Goal: Task Accomplishment & Management: Manage account settings

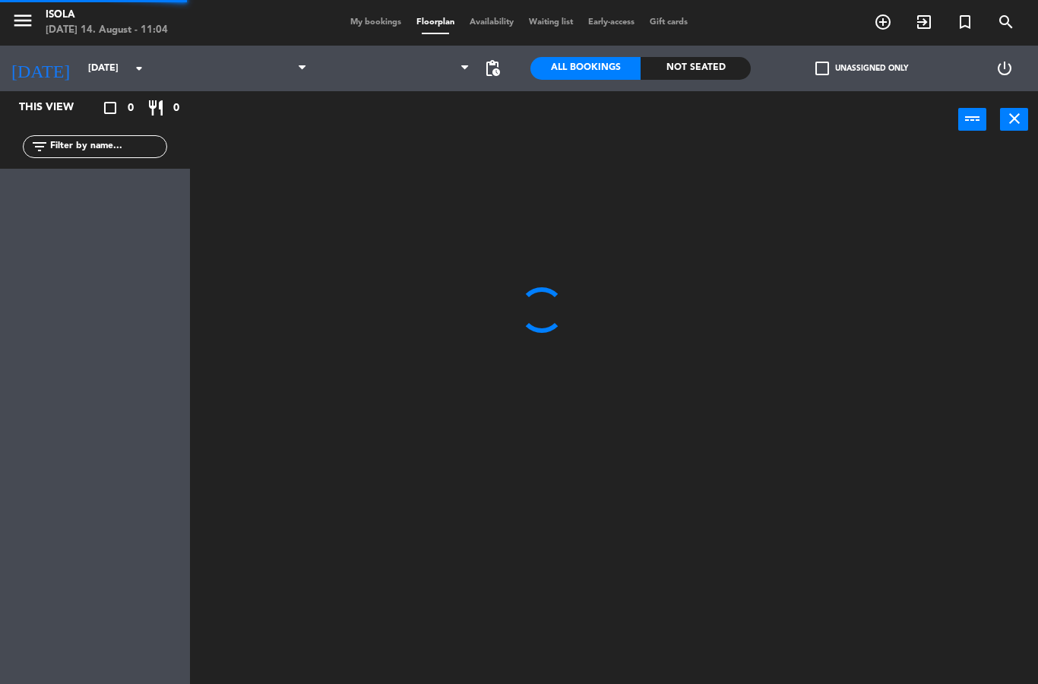
select select "lunch"
select select
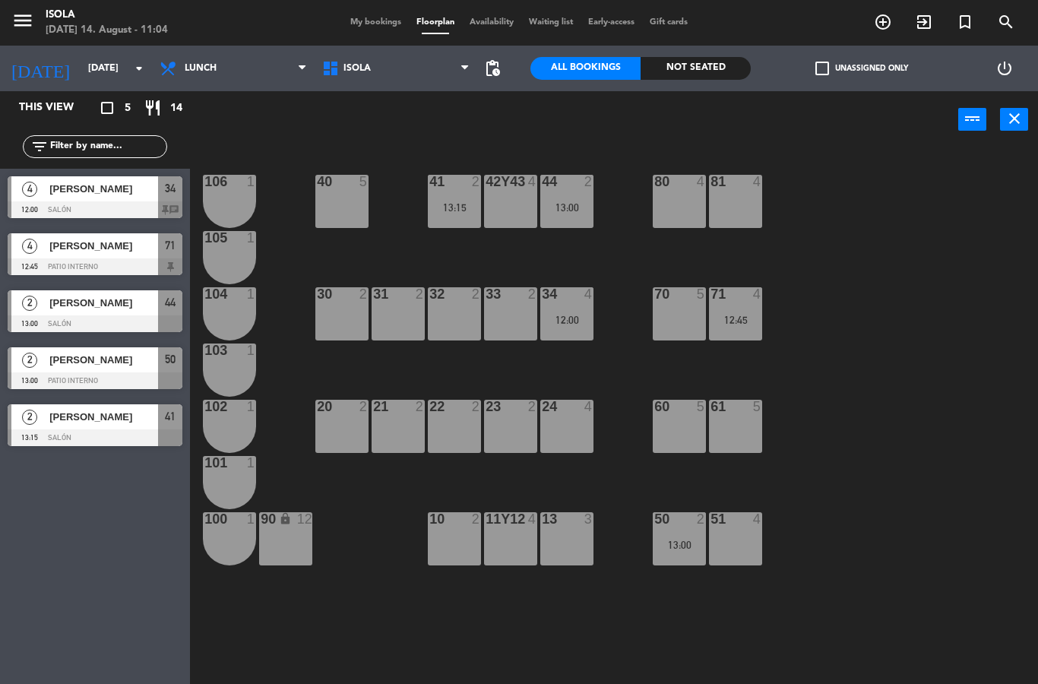
click at [565, 194] on div "44 2 13:00" at bounding box center [566, 201] width 53 height 53
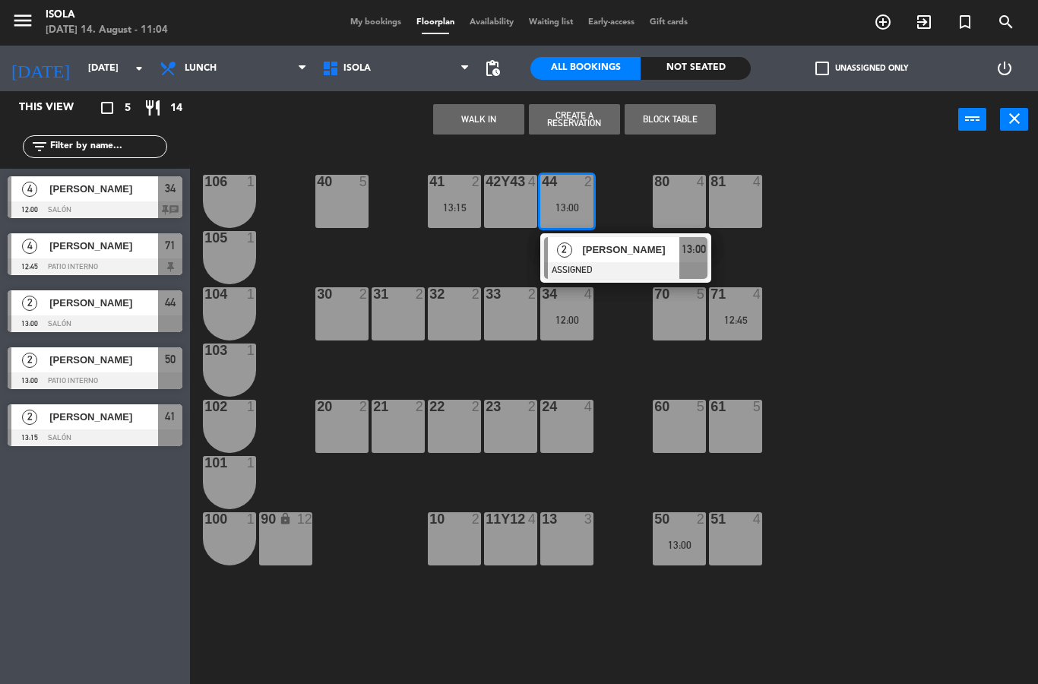
click at [459, 543] on div "10 2" at bounding box center [454, 538] width 53 height 53
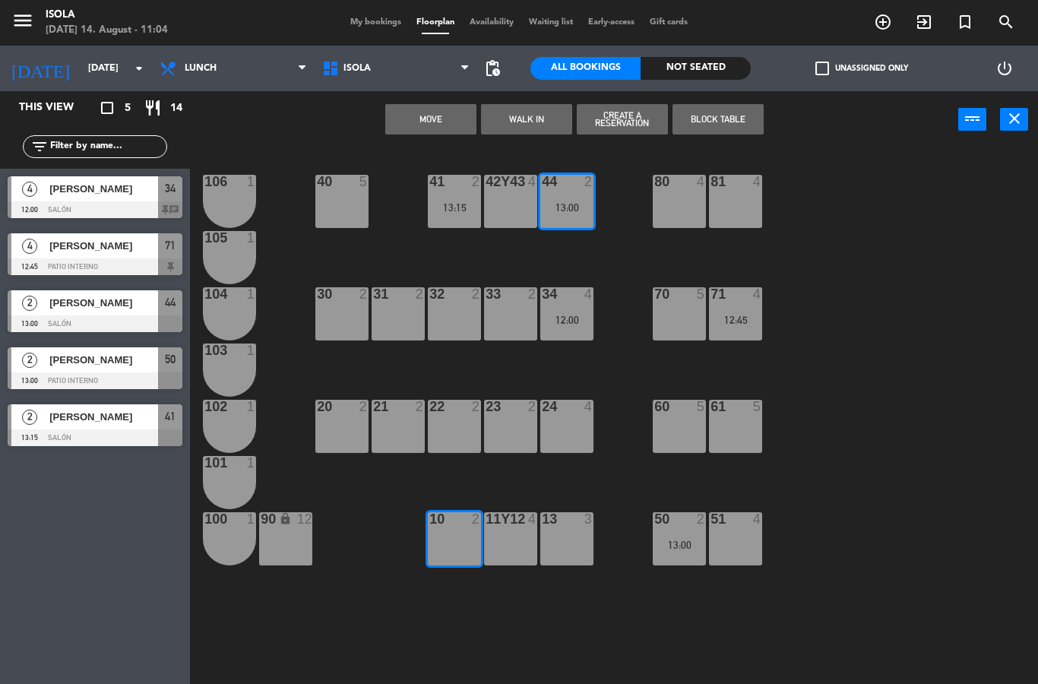
click at [444, 122] on button "Move" at bounding box center [430, 119] width 91 height 30
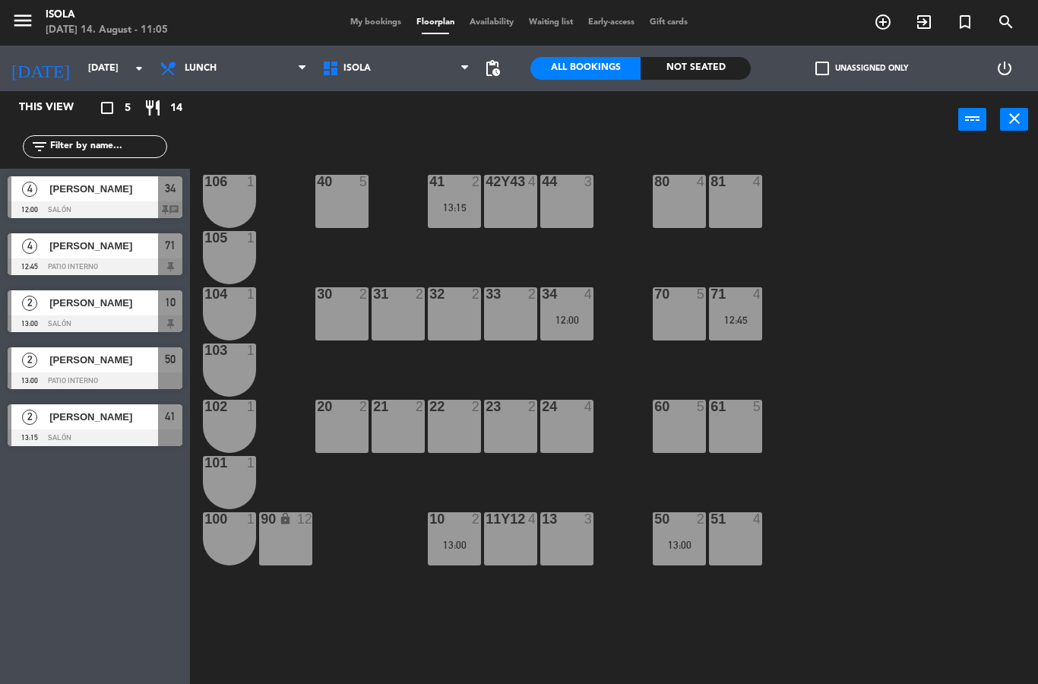
click at [879, 21] on icon "add_circle_outline" at bounding box center [883, 22] width 18 height 18
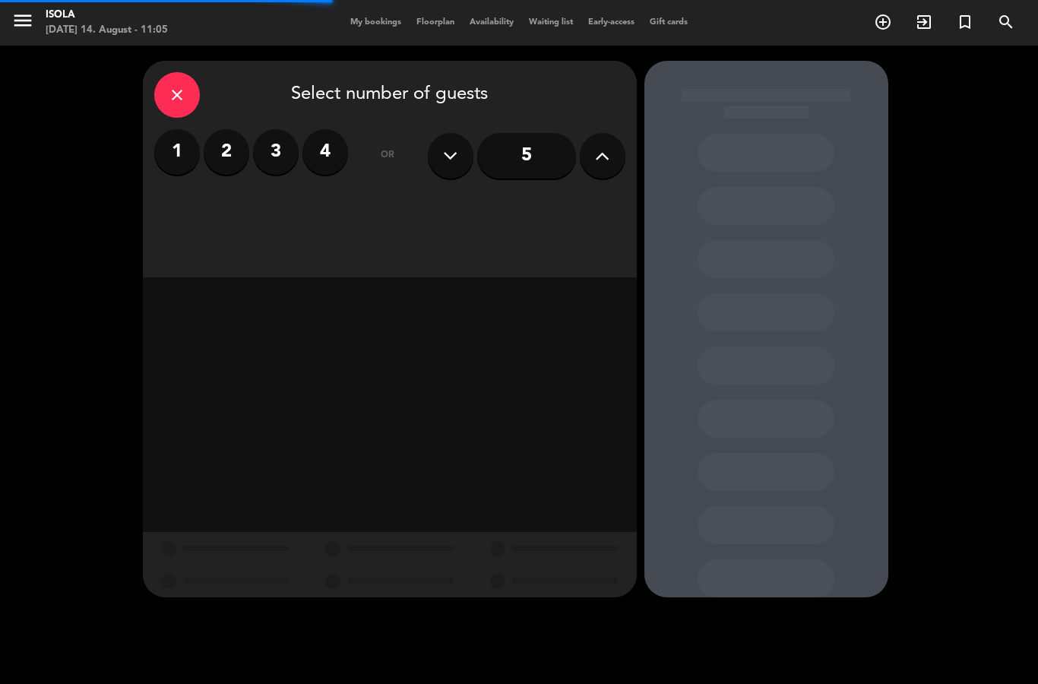
click at [274, 149] on label "3" at bounding box center [276, 152] width 46 height 46
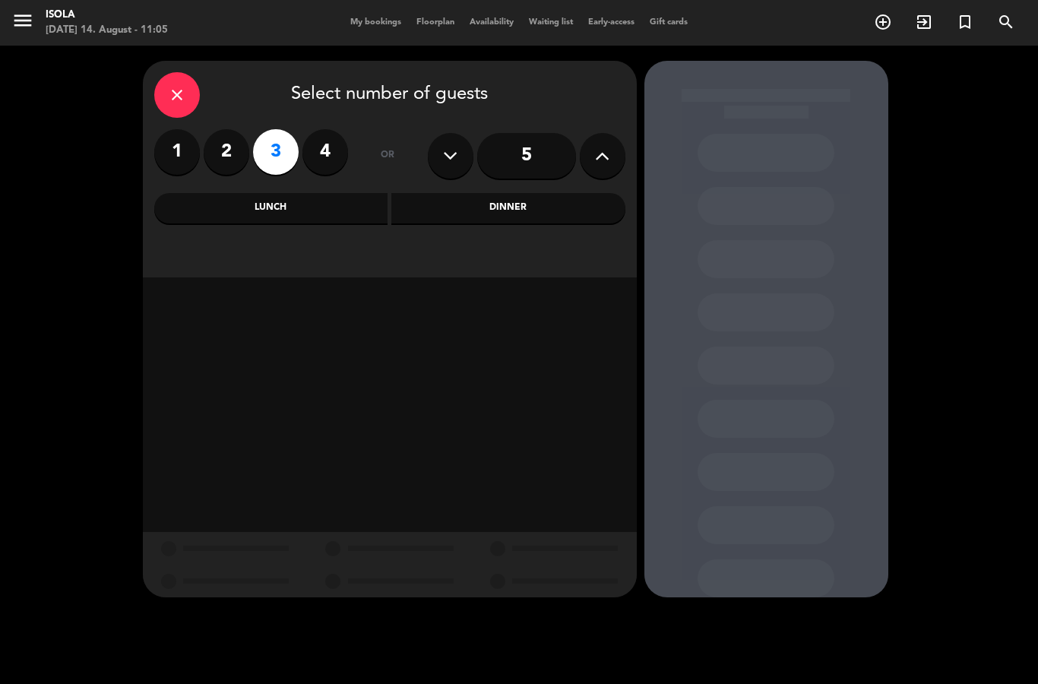
click at [351, 210] on div "Lunch" at bounding box center [271, 208] width 234 height 30
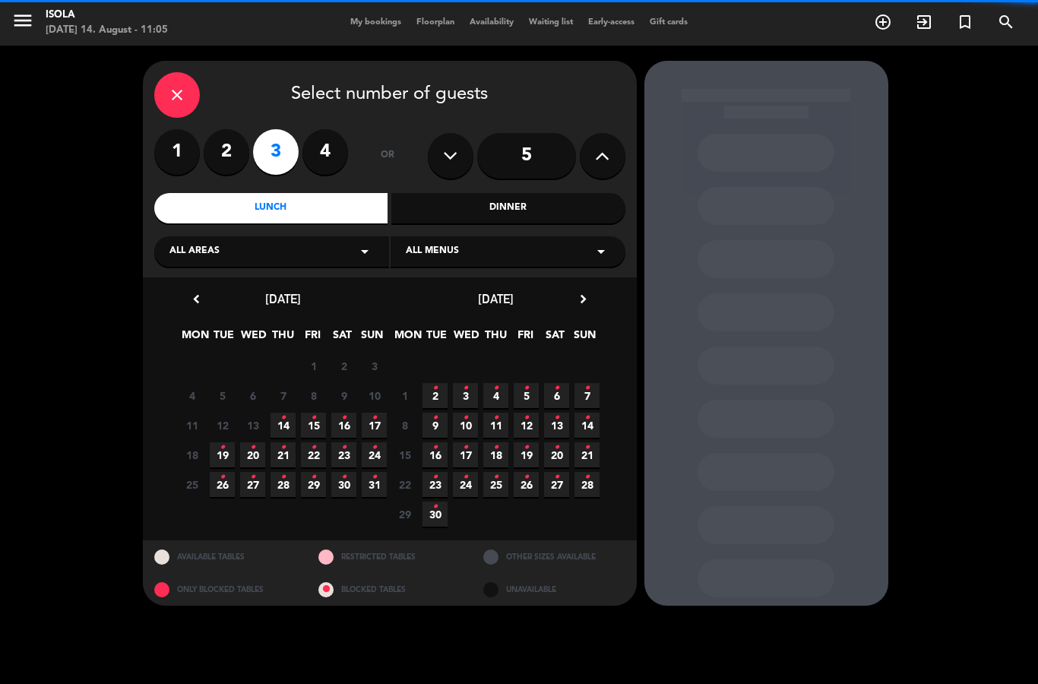
click at [335, 253] on div "All areas arrow_drop_down" at bounding box center [271, 251] width 235 height 30
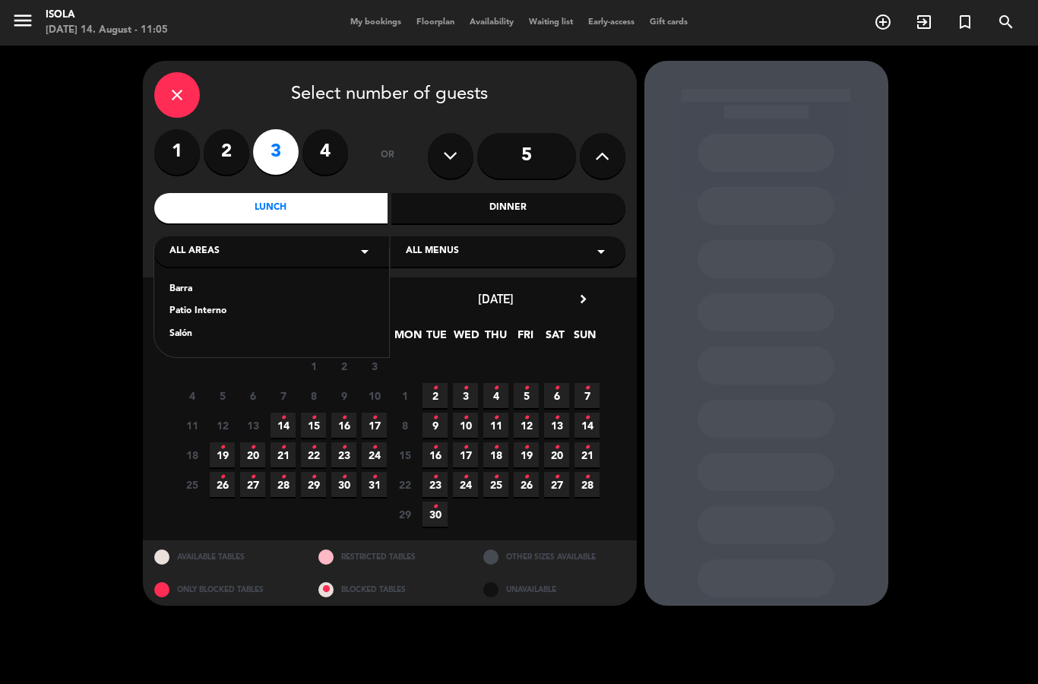
click at [188, 334] on div "Salón" at bounding box center [271, 334] width 204 height 15
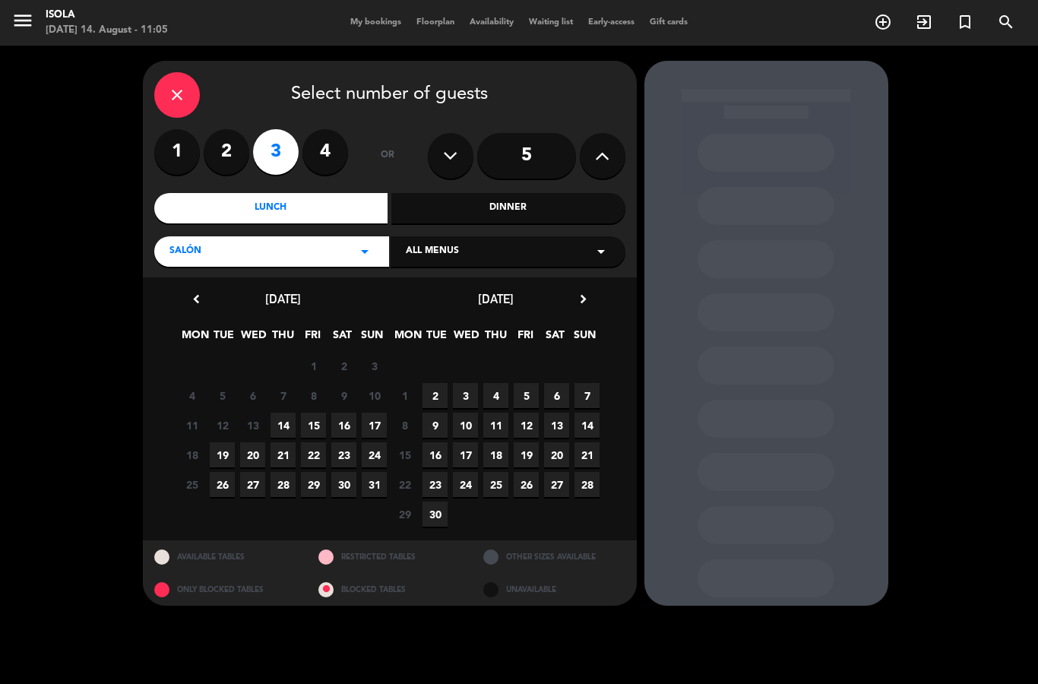
click at [279, 425] on span "14" at bounding box center [282, 424] width 25 height 25
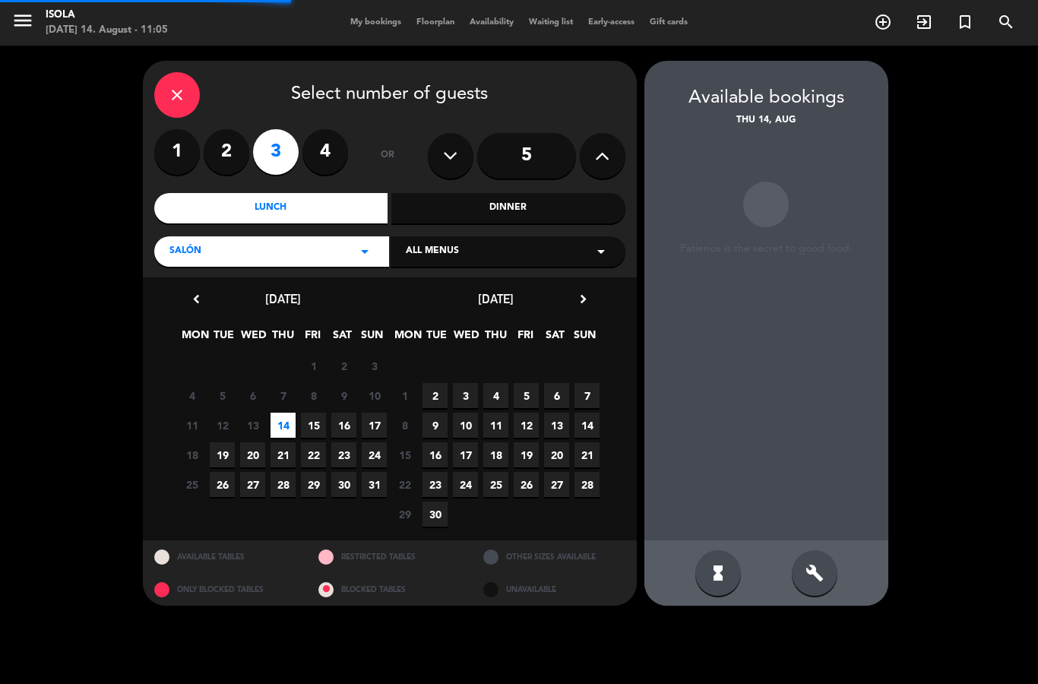
scroll to position [61, 0]
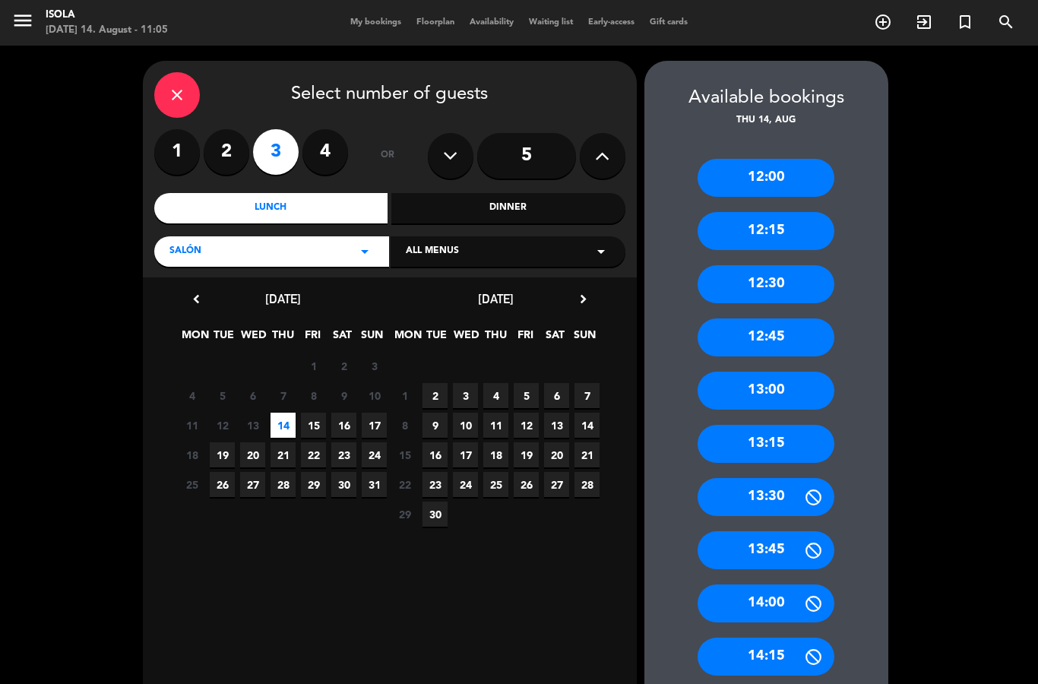
click at [786, 212] on div "12:15" at bounding box center [765, 231] width 137 height 38
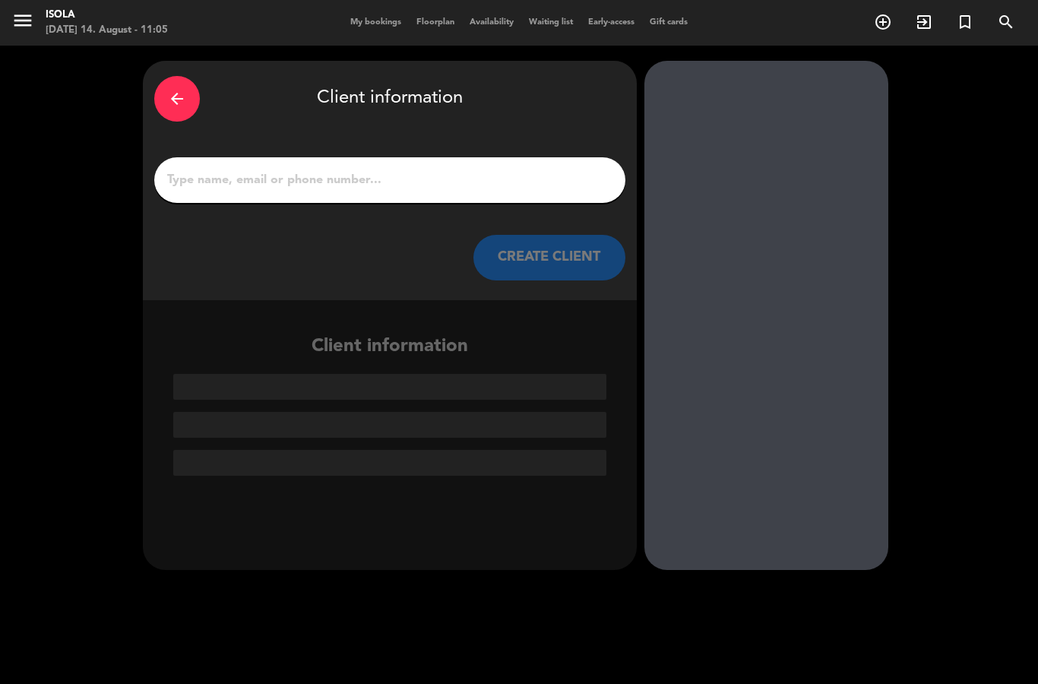
click at [403, 169] on input "1" at bounding box center [390, 179] width 448 height 21
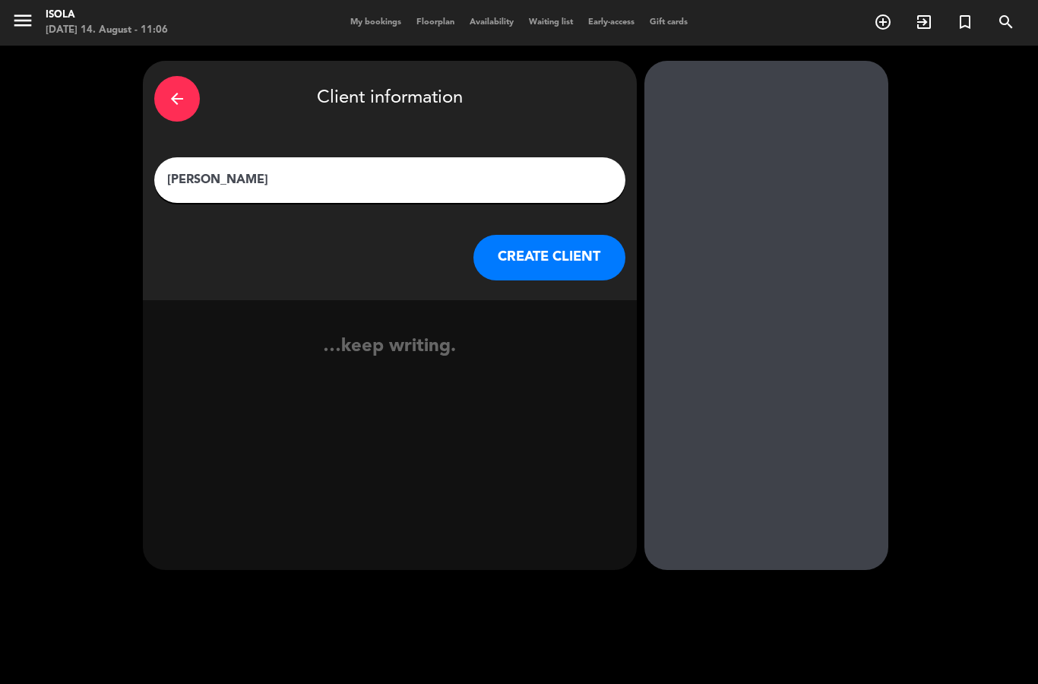
type input "[PERSON_NAME]"
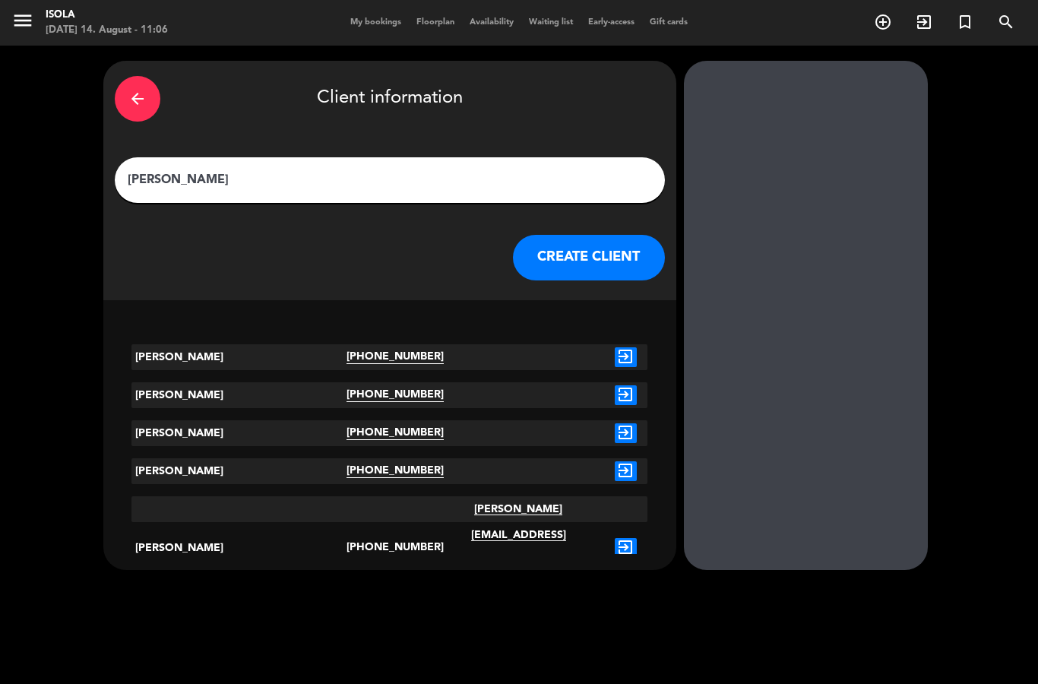
click at [615, 538] on icon "exit_to_app" at bounding box center [626, 548] width 22 height 20
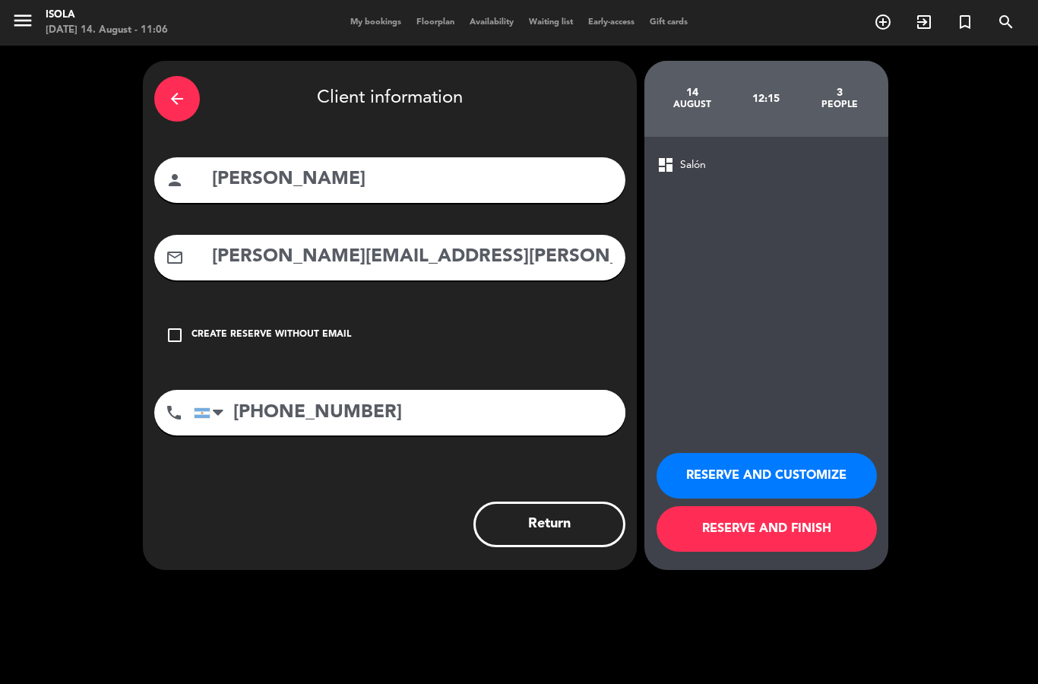
click at [776, 531] on button "RESERVE AND FINISH" at bounding box center [766, 529] width 220 height 46
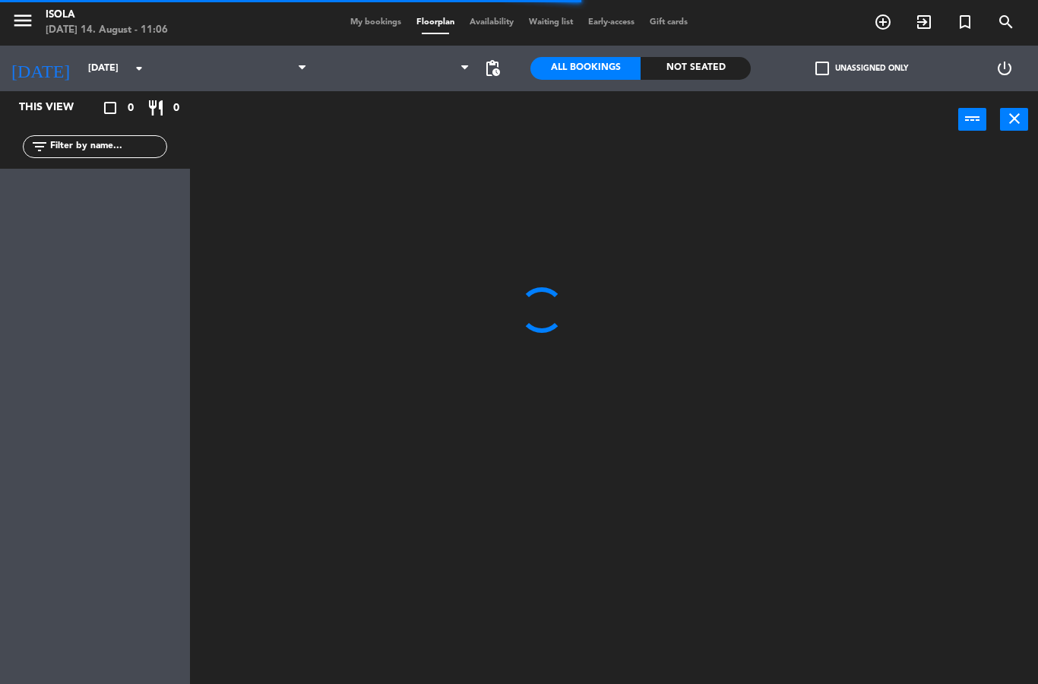
select select "lunch"
select select
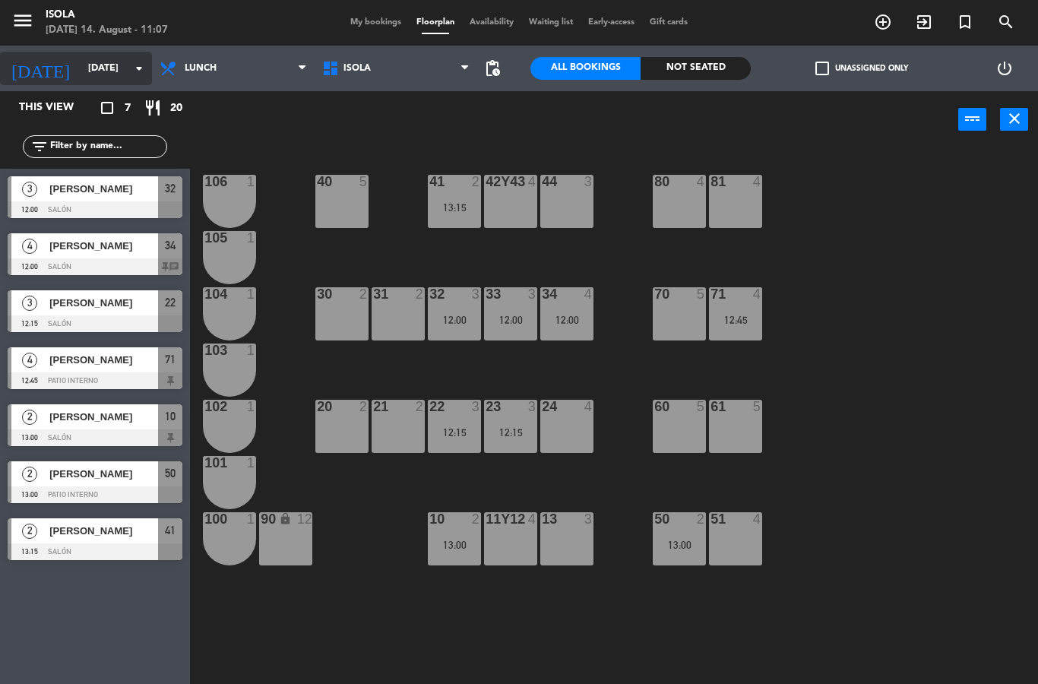
click at [116, 69] on input "[DATE]" at bounding box center [145, 68] width 128 height 26
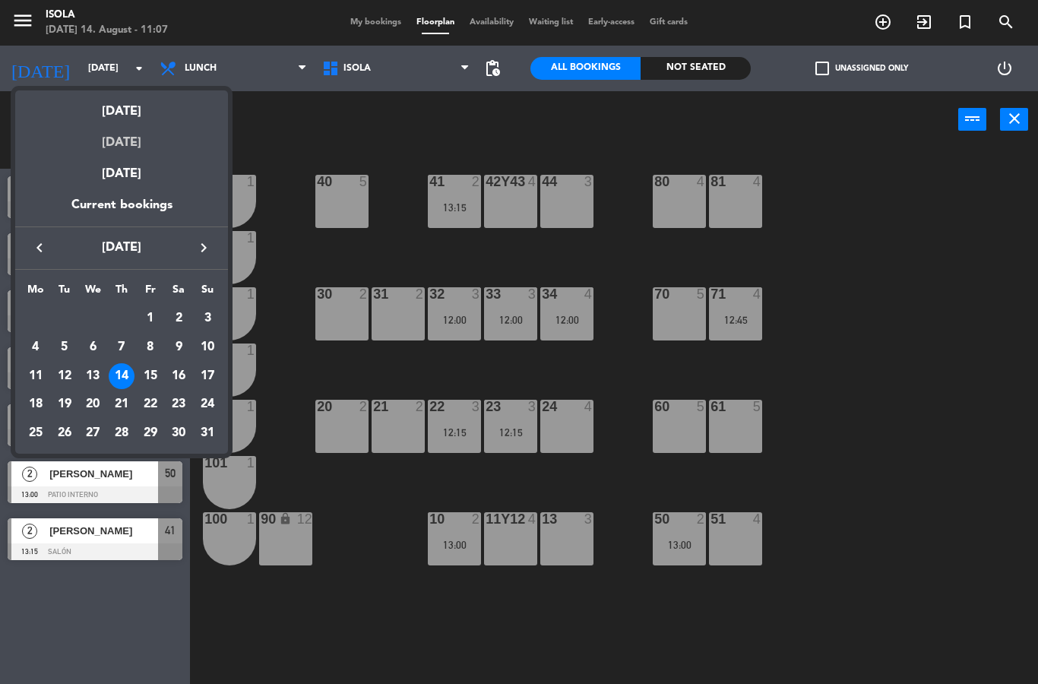
click at [146, 144] on div "[DATE]" at bounding box center [121, 137] width 213 height 31
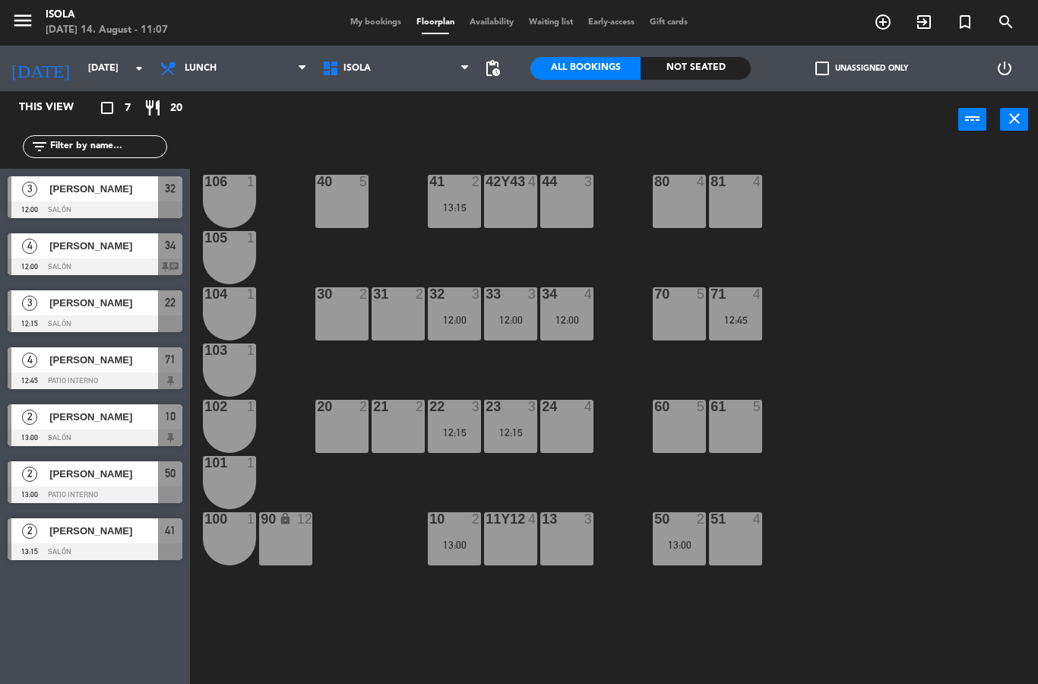
type input "[DATE]"
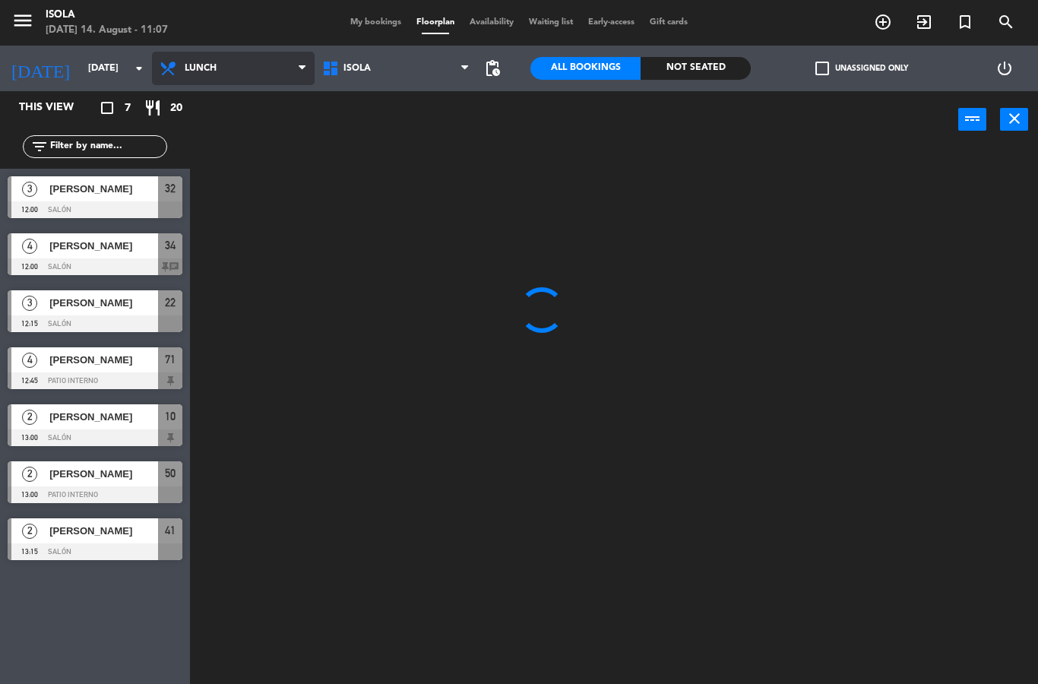
click at [223, 67] on select "Lunch Dinner" at bounding box center [233, 68] width 163 height 33
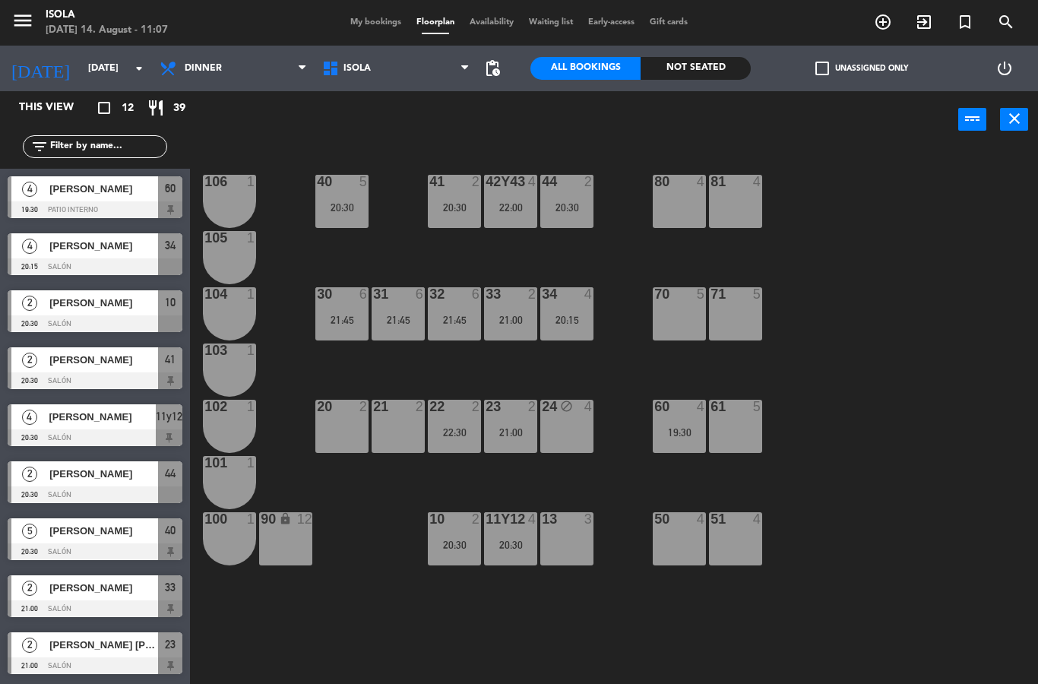
click at [488, 46] on div "pending_actions" at bounding box center [492, 69] width 30 height 46
click at [491, 67] on span "pending_actions" at bounding box center [492, 68] width 18 height 18
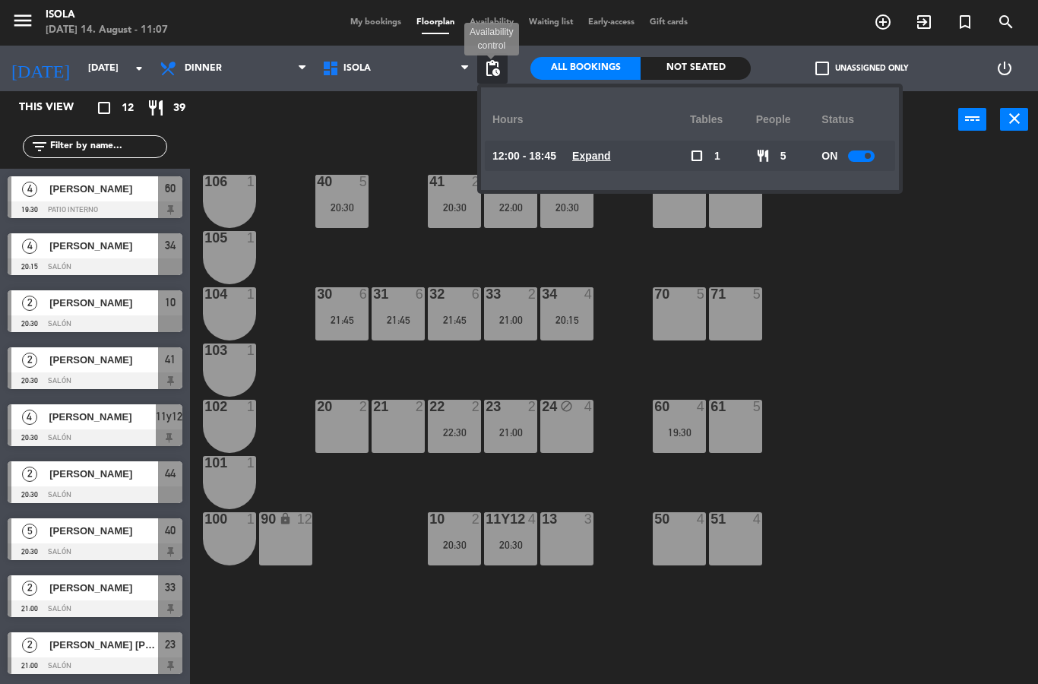
click at [598, 154] on u "Expand" at bounding box center [591, 156] width 39 height 12
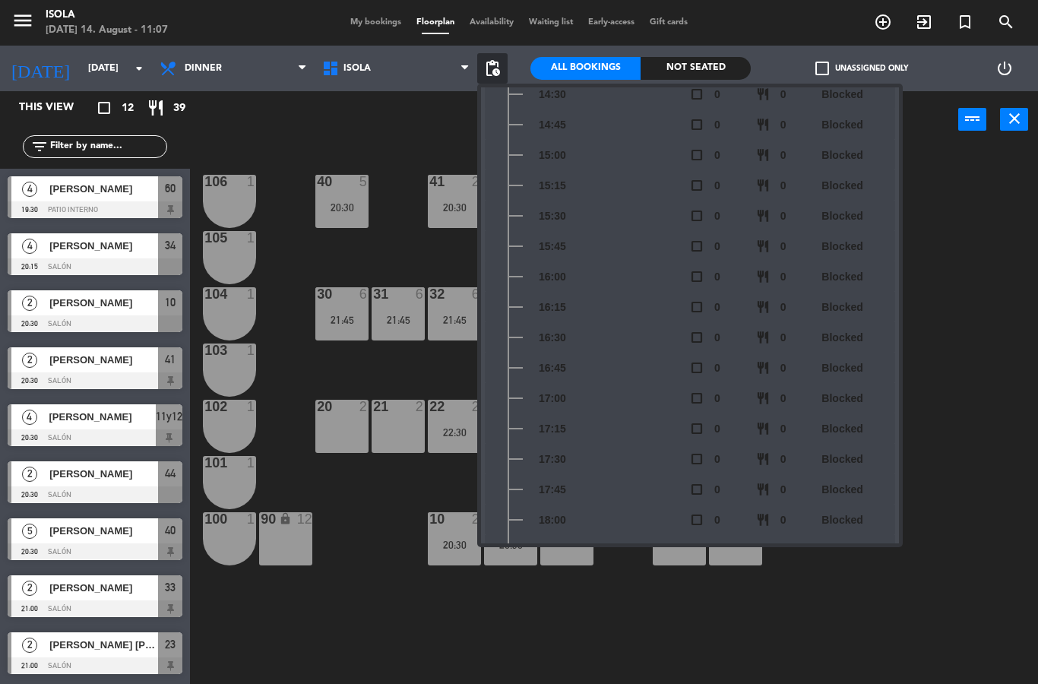
scroll to position [402, 0]
click at [1016, 263] on div "40 5 20:30 42y43 4 22:00 41 2 20:30 44 2 20:30 80 4 81 4 106 1 105 1 30 6 21:45…" at bounding box center [619, 416] width 837 height 536
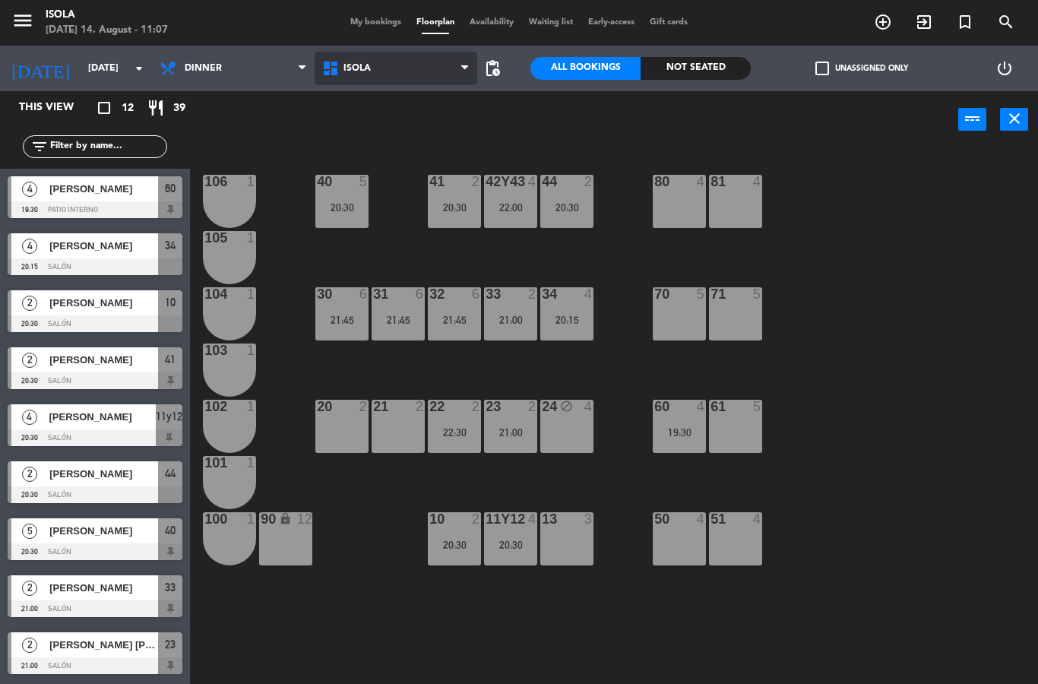
click at [476, 66] on select "Isola" at bounding box center [395, 68] width 163 height 33
click at [498, 67] on span "pending_actions" at bounding box center [492, 68] width 18 height 18
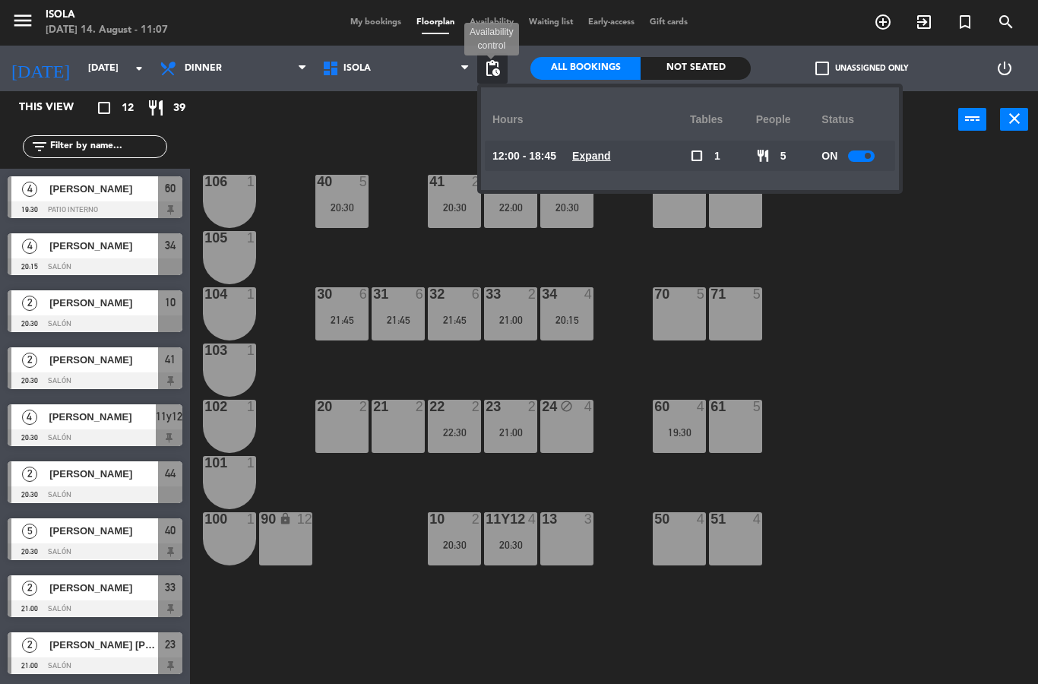
click at [593, 151] on u "Expand" at bounding box center [591, 156] width 39 height 12
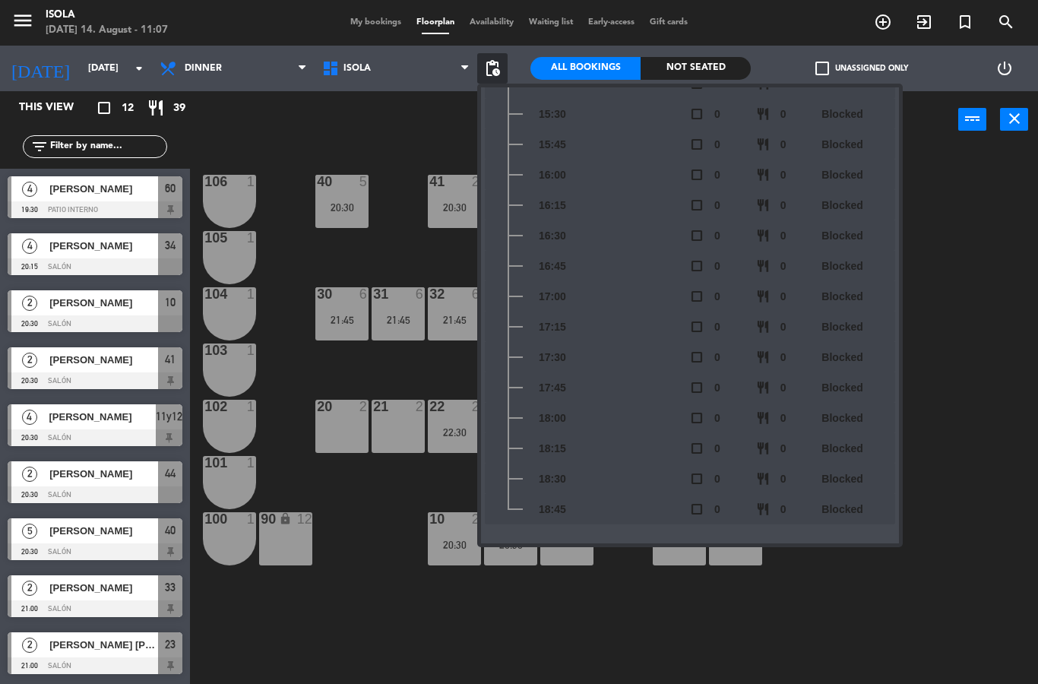
scroll to position [498, 0]
click at [994, 298] on div "40 5 20:30 42y43 4 22:00 41 2 20:30 44 2 20:30 80 4 81 4 106 1 105 1 30 6 21:45…" at bounding box center [619, 416] width 837 height 536
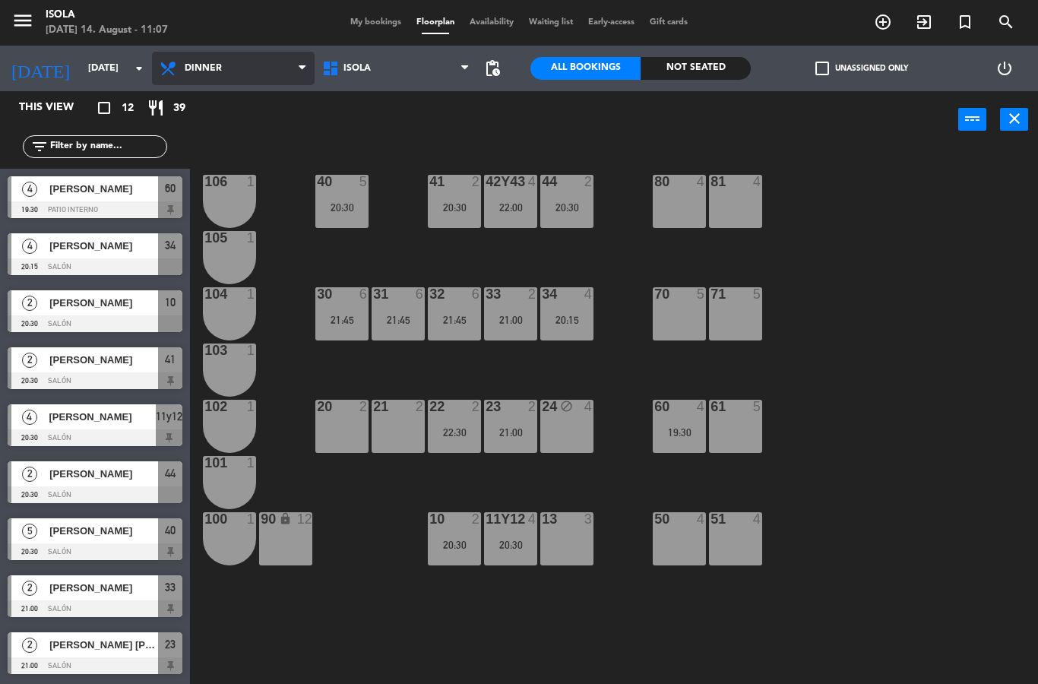
click at [273, 62] on select "Lunch Dinner" at bounding box center [233, 68] width 163 height 33
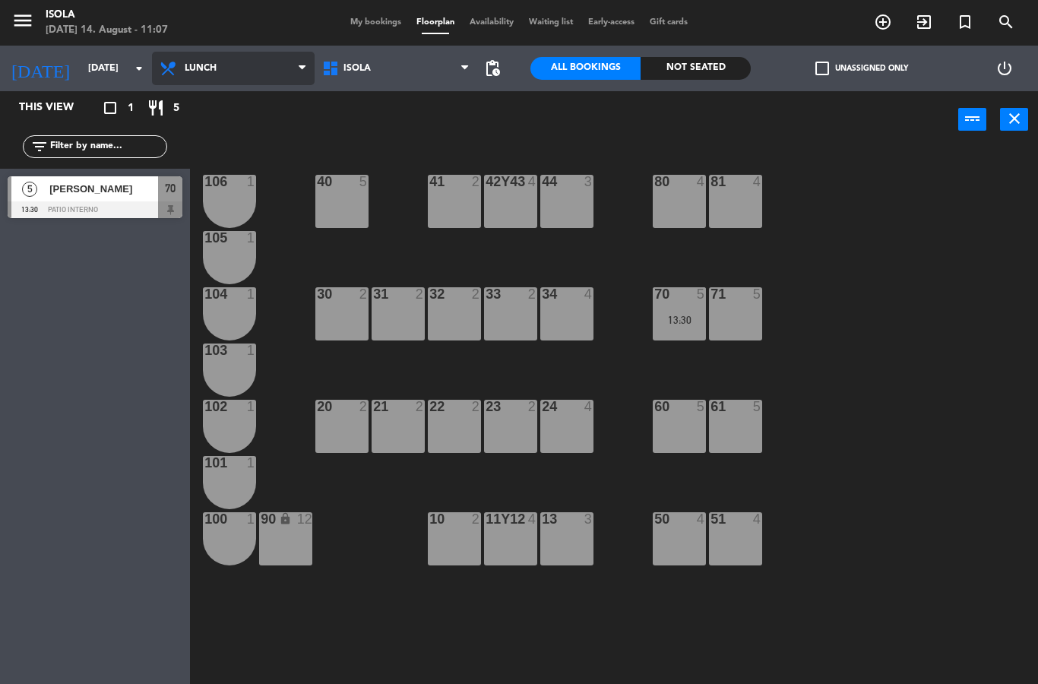
click at [286, 68] on select "Lunch Dinner" at bounding box center [233, 68] width 163 height 33
select select "dinner"
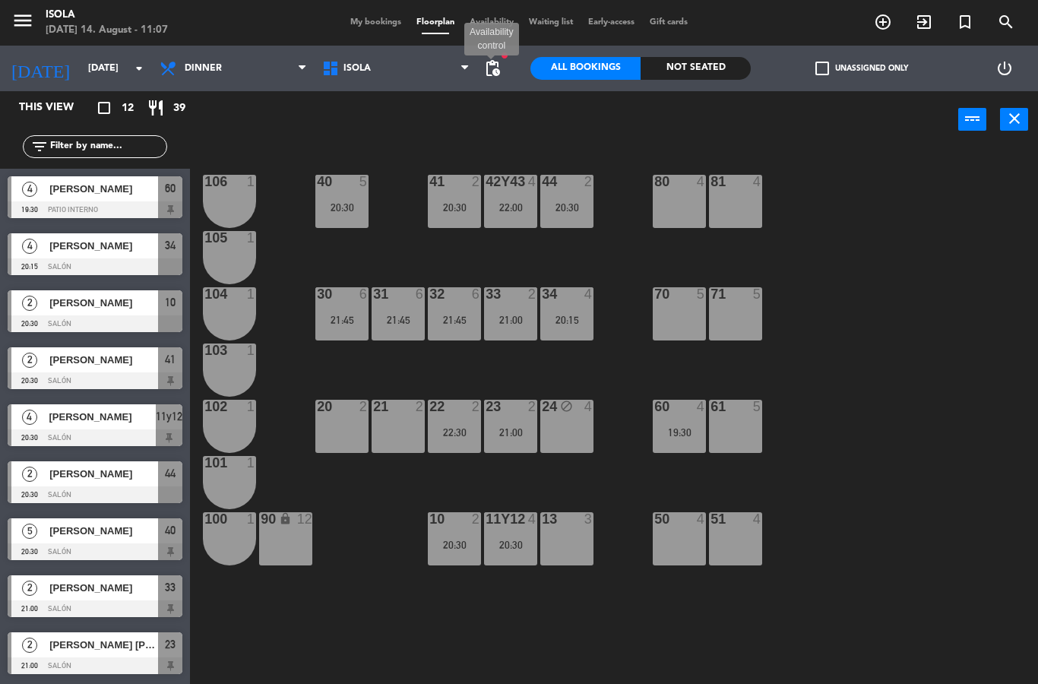
click at [498, 75] on span "pending_actions" at bounding box center [492, 68] width 18 height 18
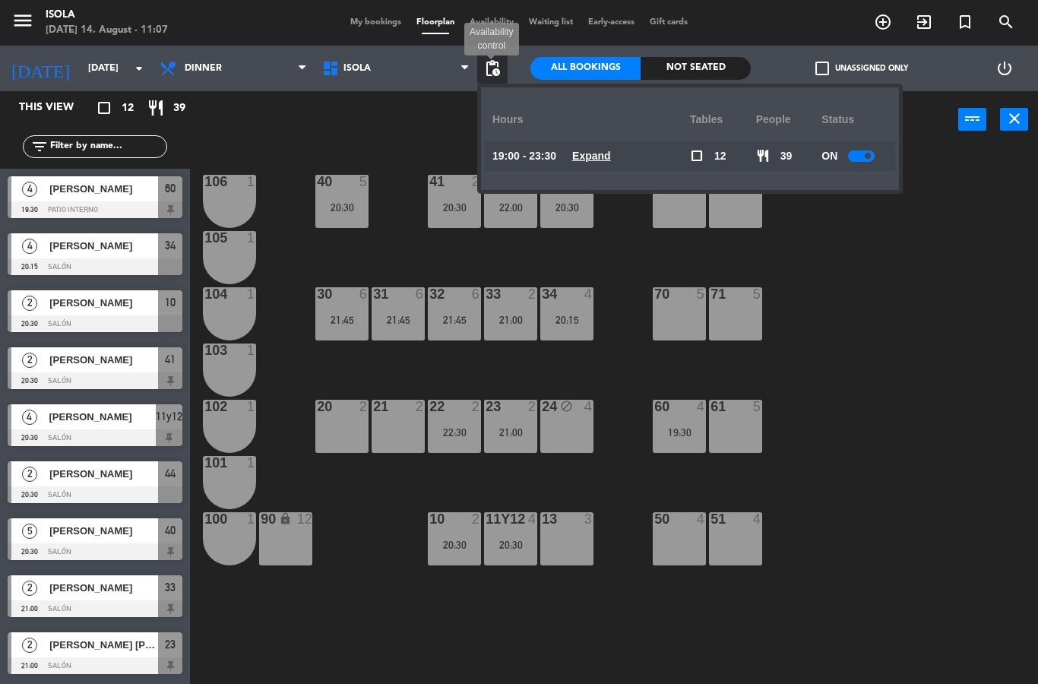
click at [598, 150] on u "Expand" at bounding box center [591, 156] width 39 height 12
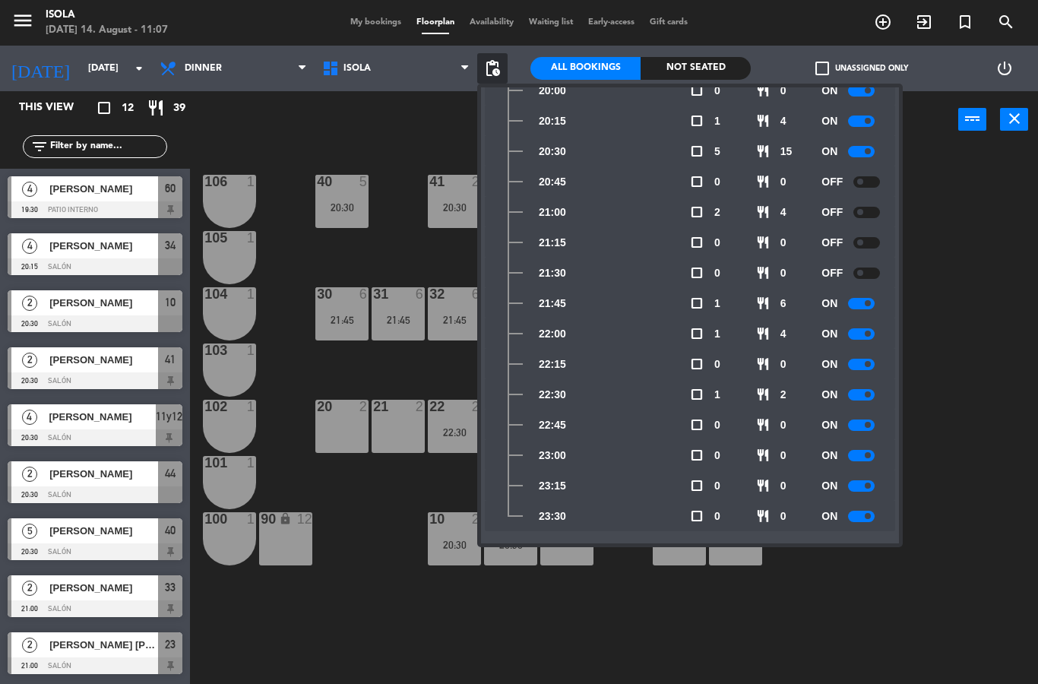
scroll to position [223, 0]
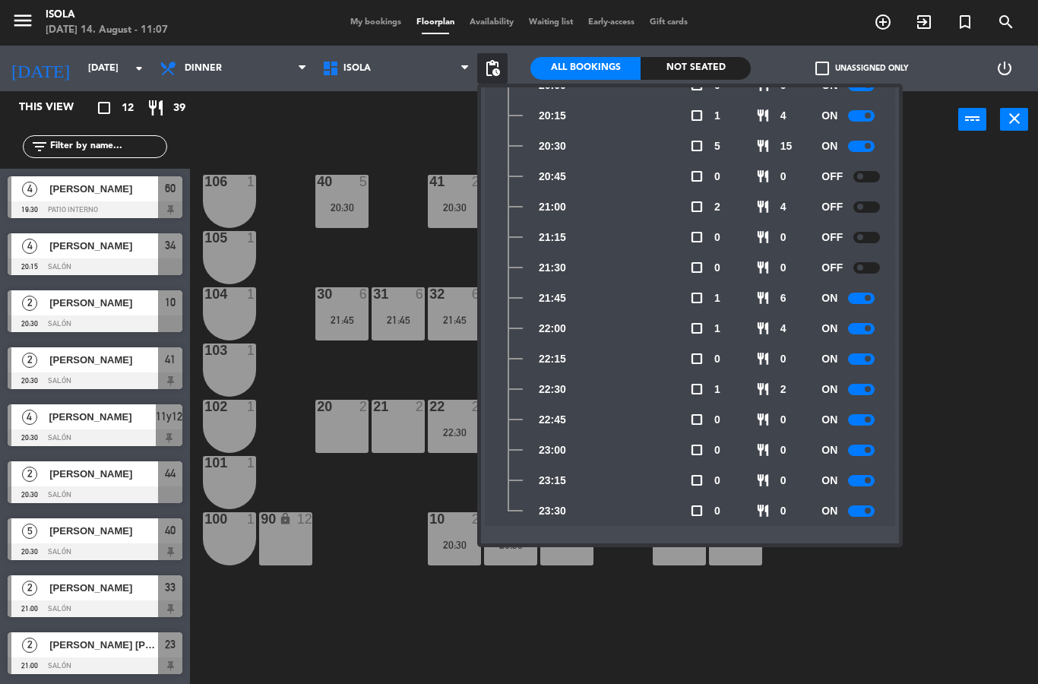
click at [867, 295] on span at bounding box center [867, 298] width 6 height 6
click at [873, 144] on div at bounding box center [861, 146] width 27 height 11
click at [866, 174] on div at bounding box center [866, 176] width 27 height 11
click at [855, 176] on div at bounding box center [861, 176] width 27 height 11
click at [962, 265] on div "40 5 20:30 42y43 4 22:00 41 2 20:30 44 2 20:30 80 4 81 4 106 1 105 1 30 6 21:45…" at bounding box center [619, 416] width 837 height 536
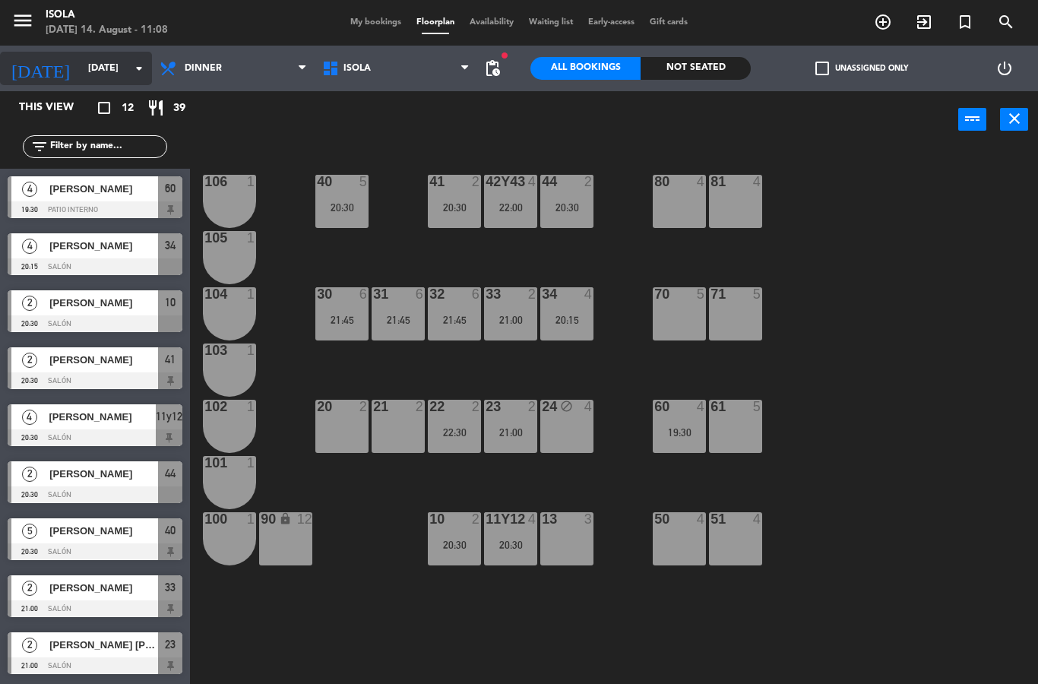
click at [93, 65] on input "[DATE]" at bounding box center [145, 68] width 128 height 26
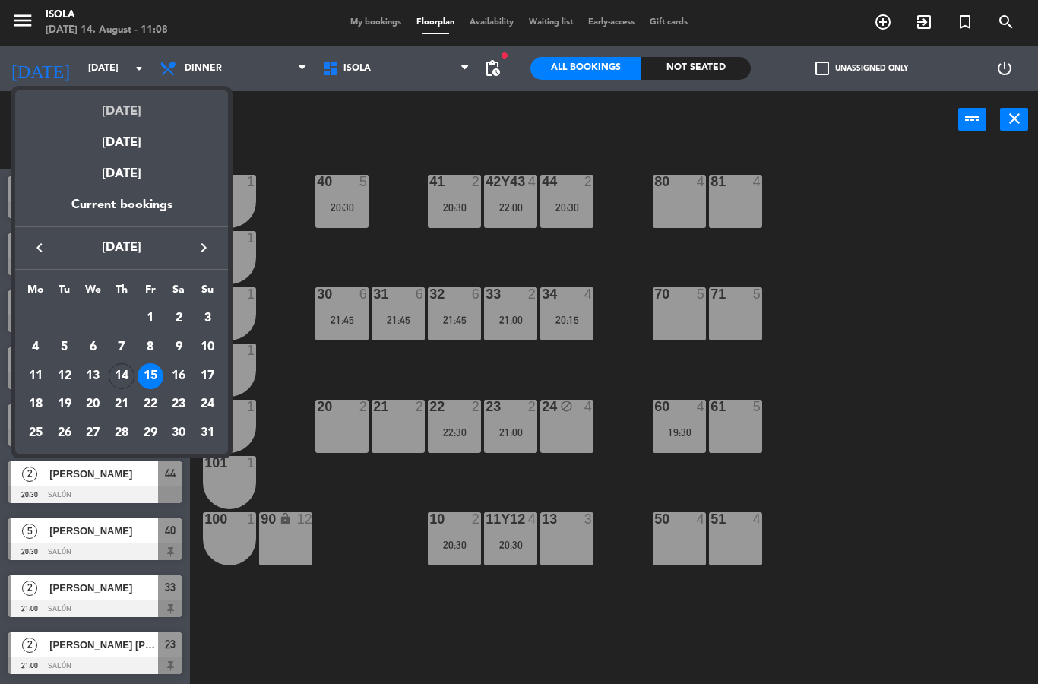
click at [128, 113] on div "[DATE]" at bounding box center [121, 105] width 213 height 31
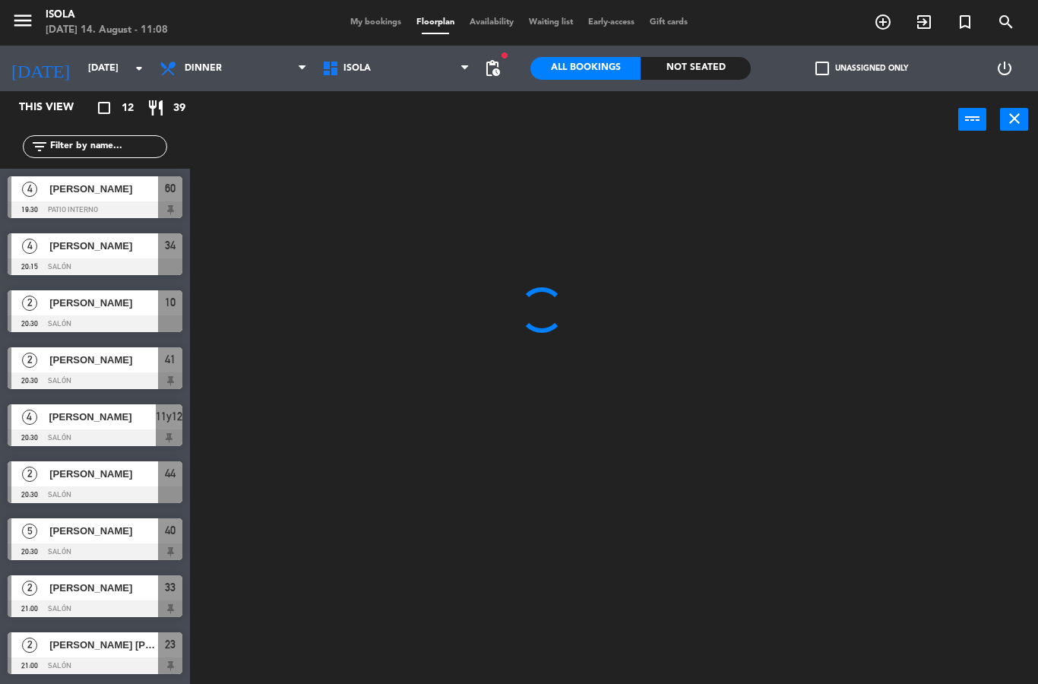
type input "[DATE]"
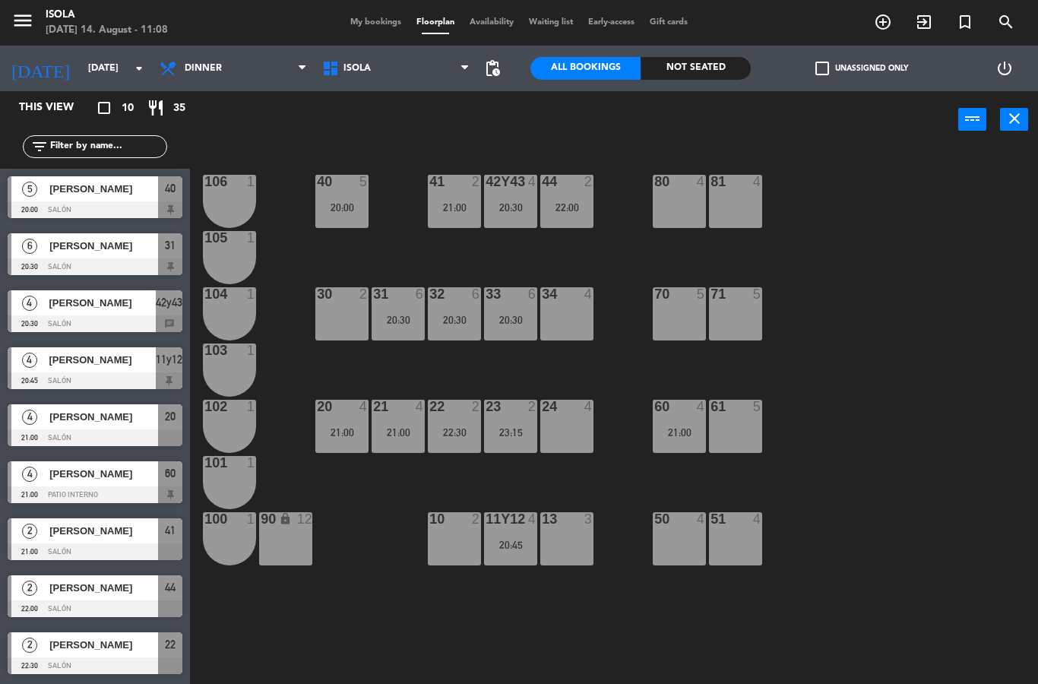
click at [485, 74] on span "pending_actions" at bounding box center [492, 68] width 18 height 18
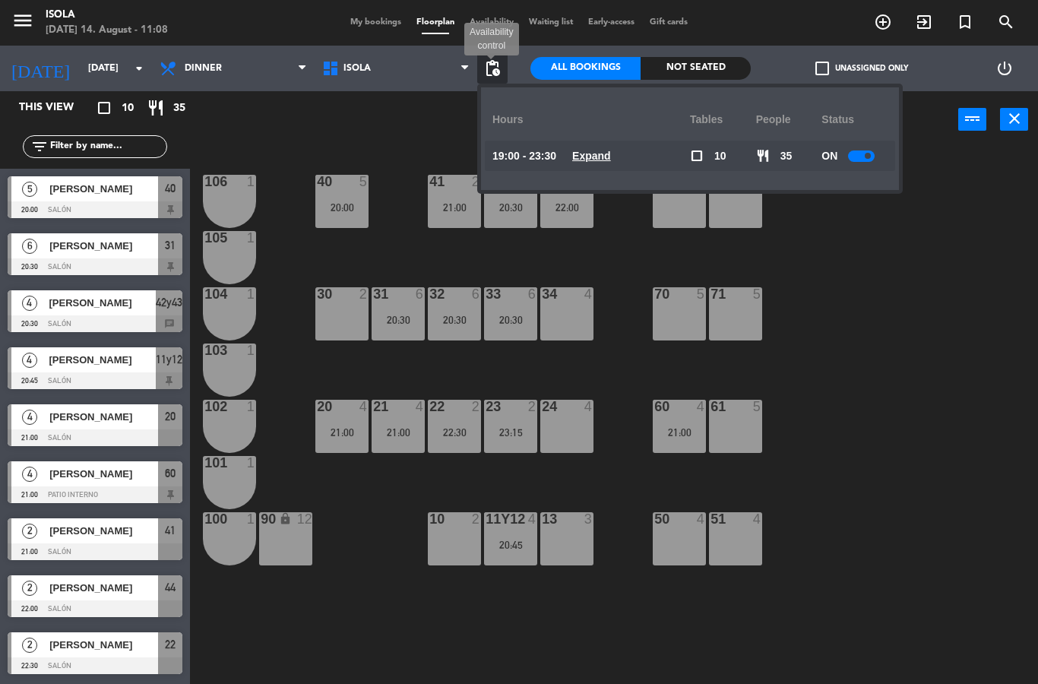
click at [596, 160] on u "Expand" at bounding box center [591, 156] width 39 height 12
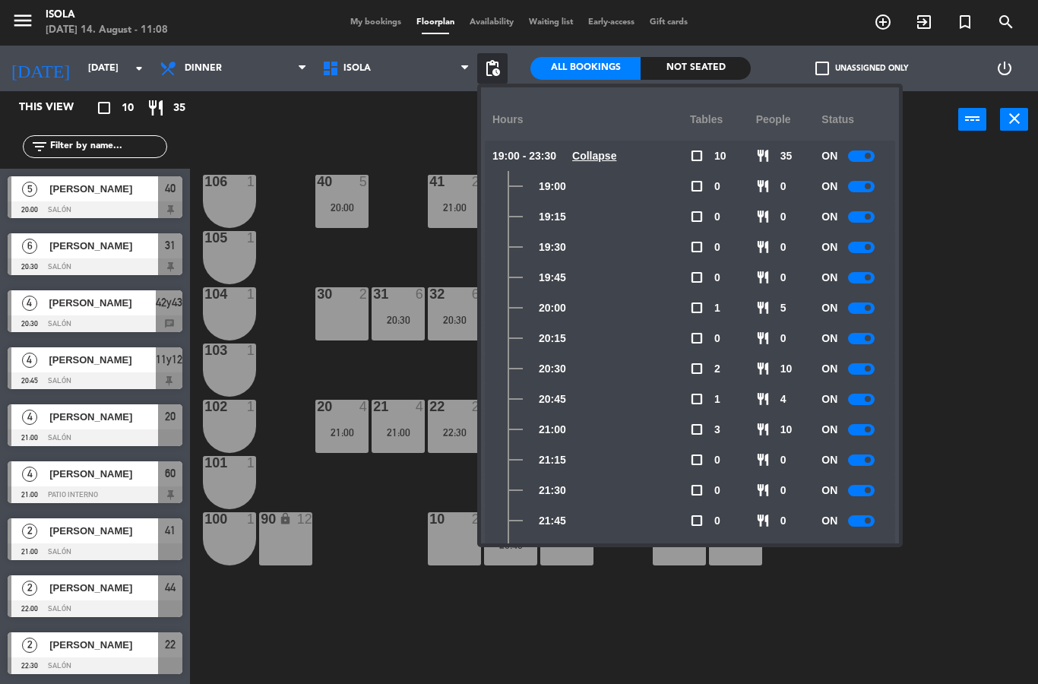
click at [994, 321] on div "40 5 20:00 42y43 4 20:30 41 2 21:00 44 2 22:00 80 4 81 4 106 1 105 1 30 2 31 6 …" at bounding box center [619, 416] width 837 height 536
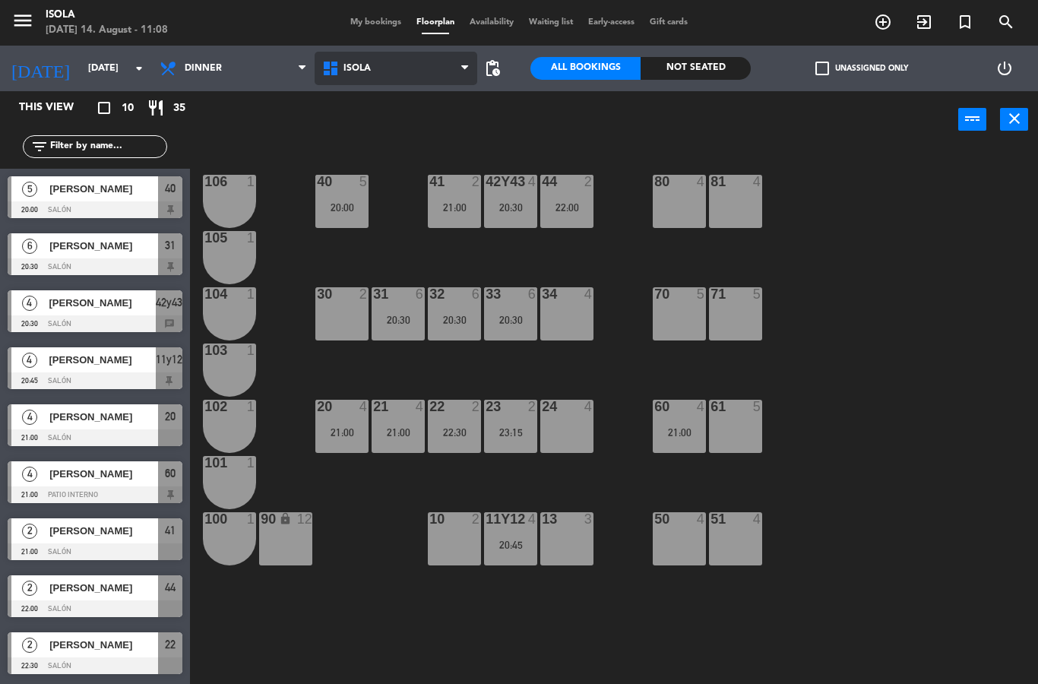
click at [473, 70] on select "Isola" at bounding box center [395, 68] width 163 height 33
click at [495, 63] on span "pending_actions" at bounding box center [492, 68] width 18 height 18
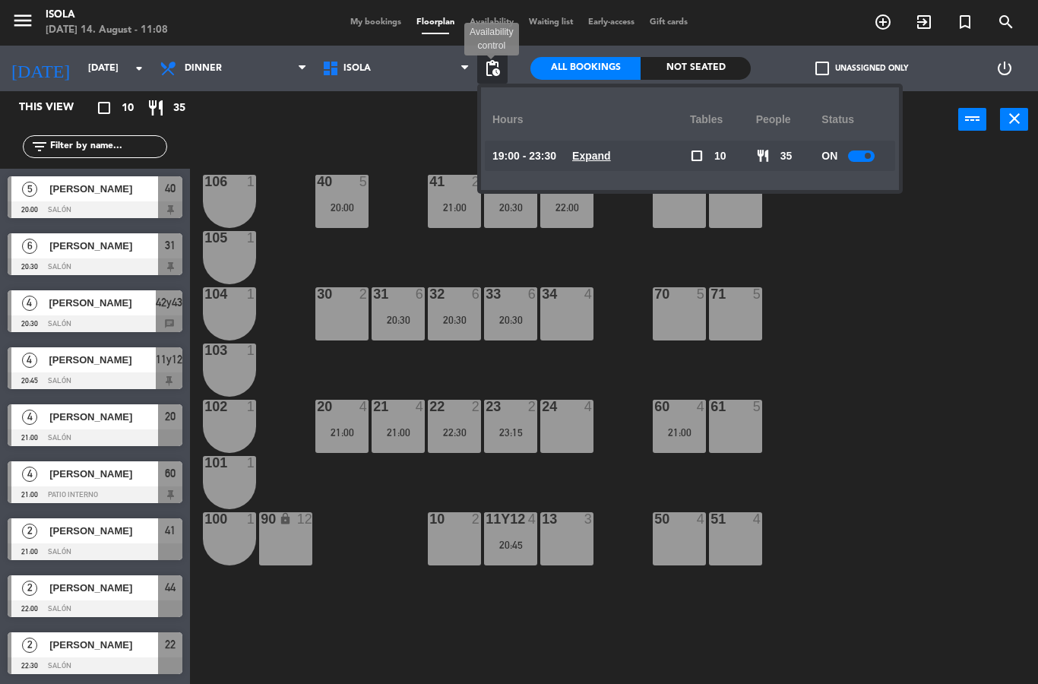
click at [599, 160] on u "Expand" at bounding box center [591, 156] width 39 height 12
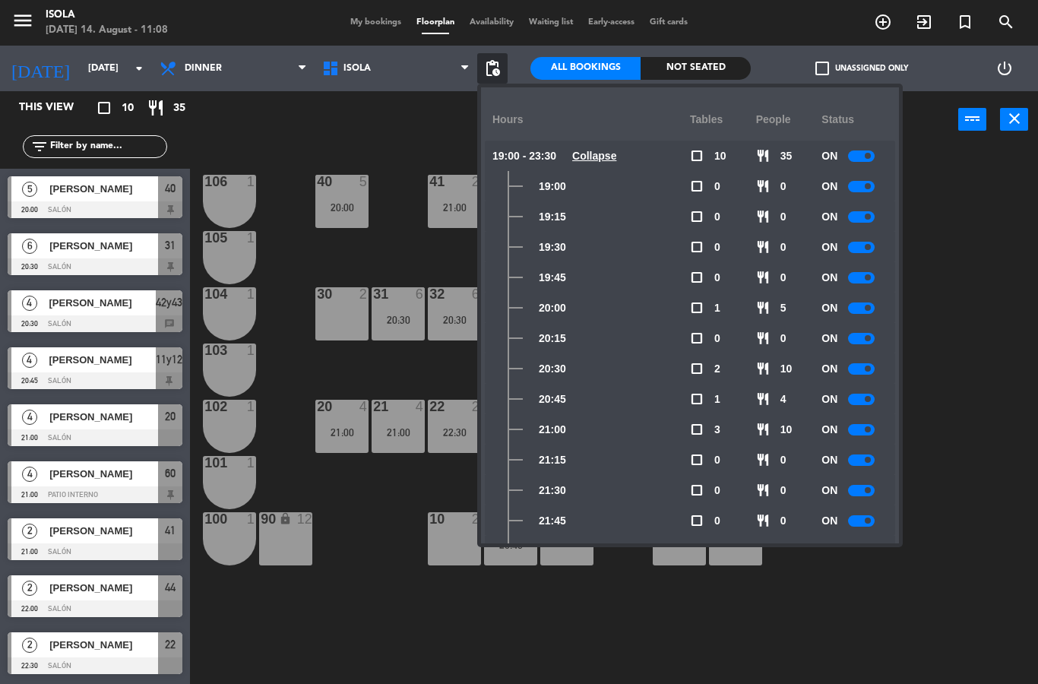
click at [858, 434] on div at bounding box center [861, 429] width 27 height 11
click at [981, 321] on div "40 5 20:00 42y43 4 20:30 41 2 21:00 44 2 22:00 80 4 81 4 106 1 105 1 30 2 31 6 …" at bounding box center [619, 416] width 837 height 536
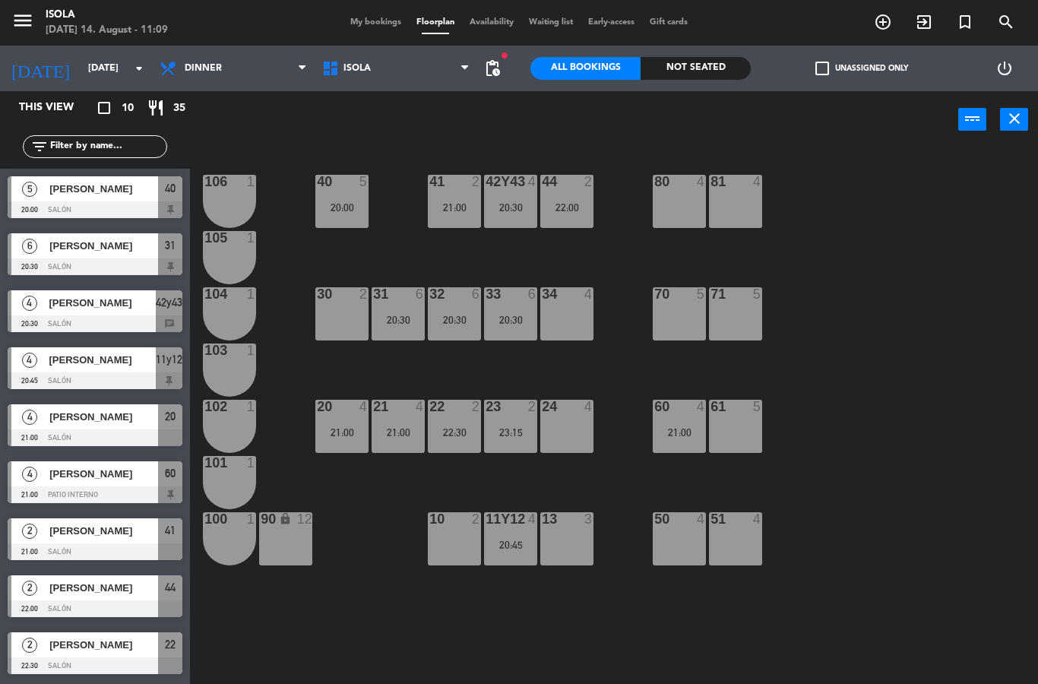
click at [520, 427] on div "23:15" at bounding box center [510, 432] width 53 height 11
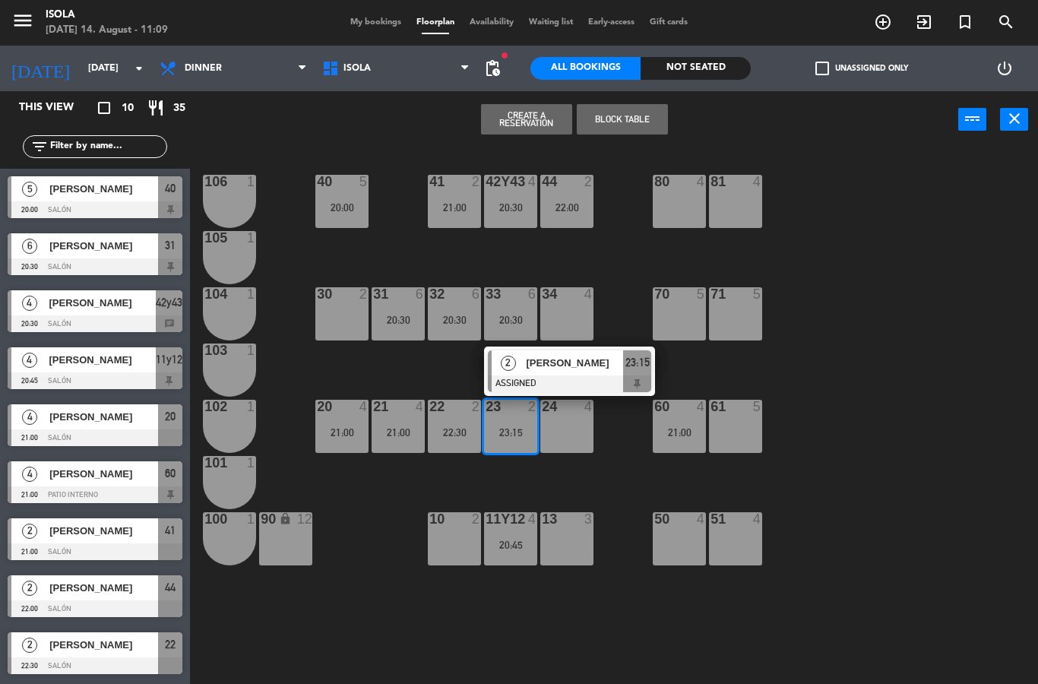
click at [574, 361] on span "[PERSON_NAME]" at bounding box center [574, 363] width 97 height 16
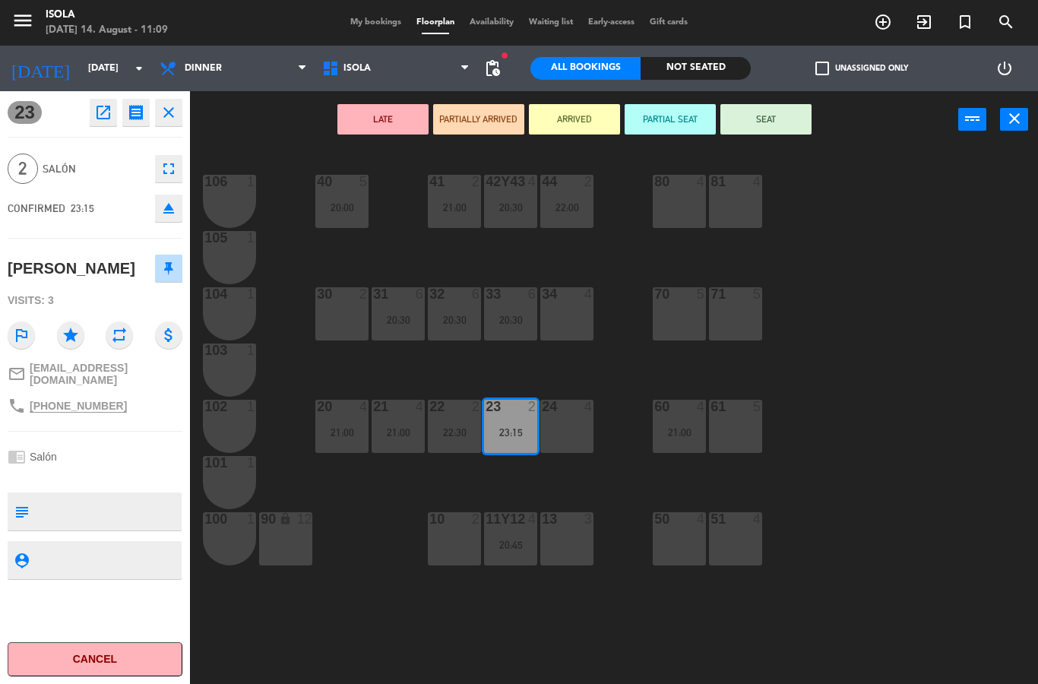
click at [372, 22] on span "My bookings" at bounding box center [376, 22] width 66 height 8
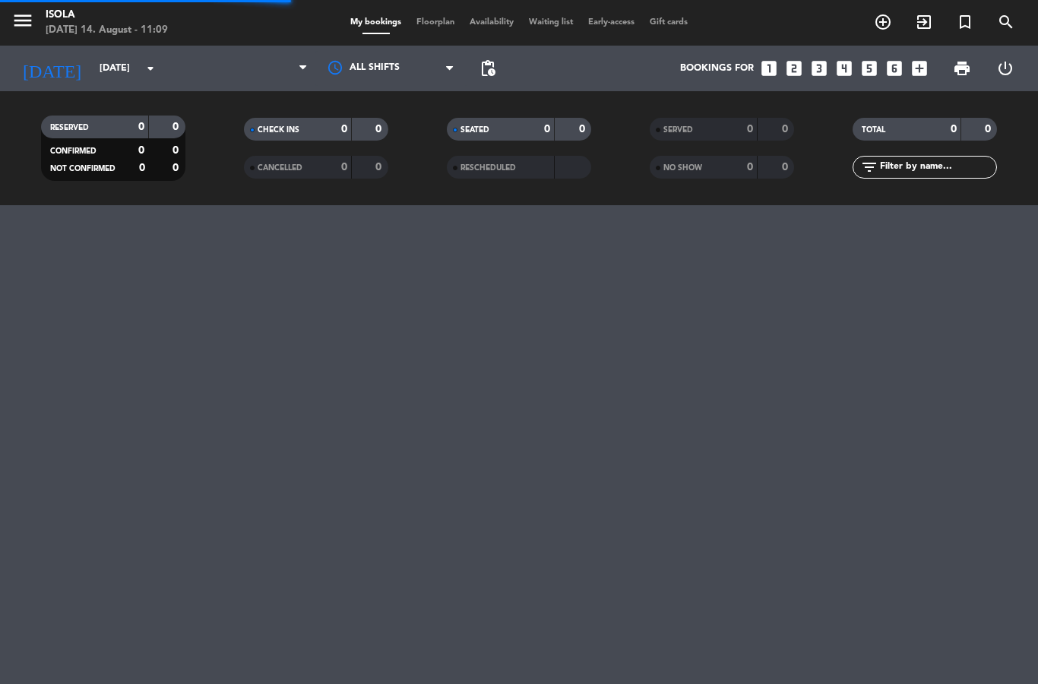
select select "dinner"
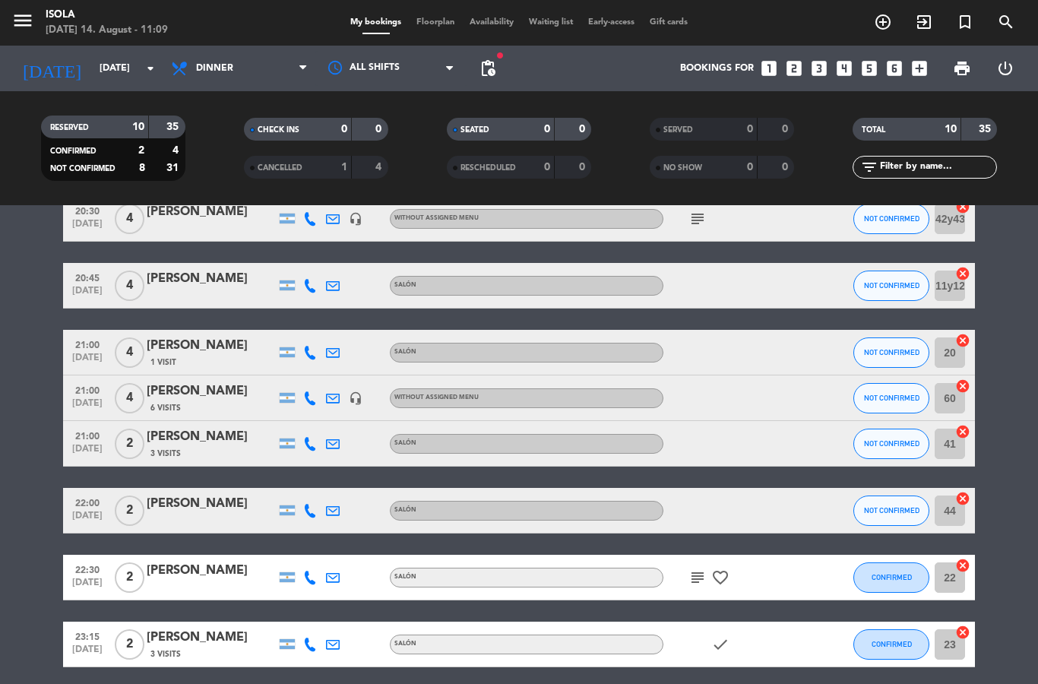
scroll to position [190, 0]
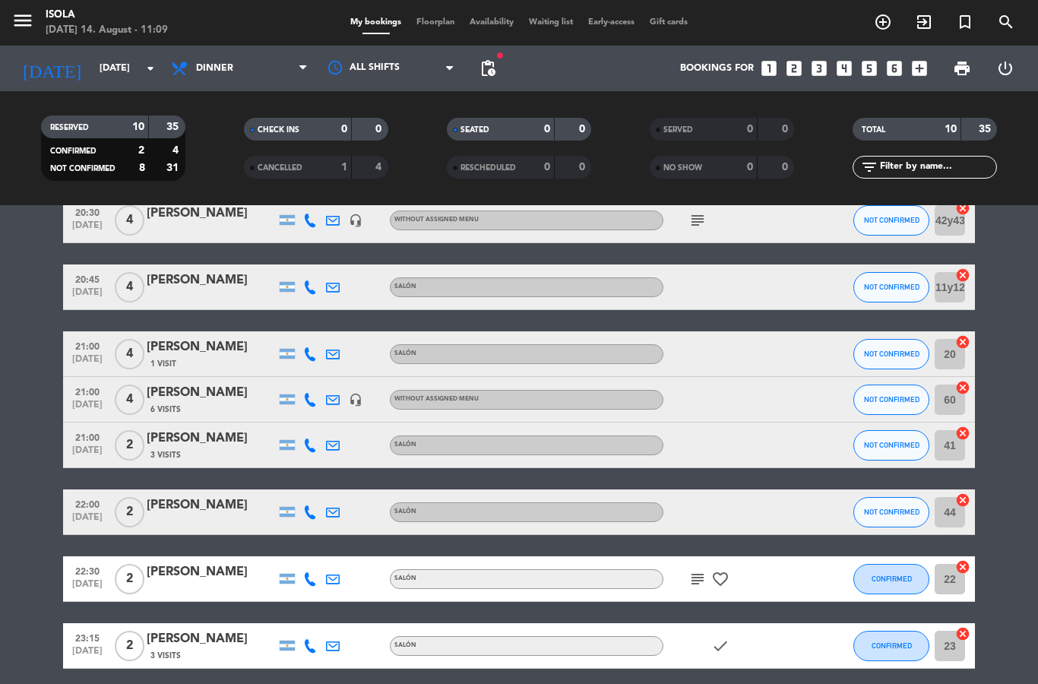
click at [215, 629] on div "[PERSON_NAME]" at bounding box center [211, 639] width 129 height 20
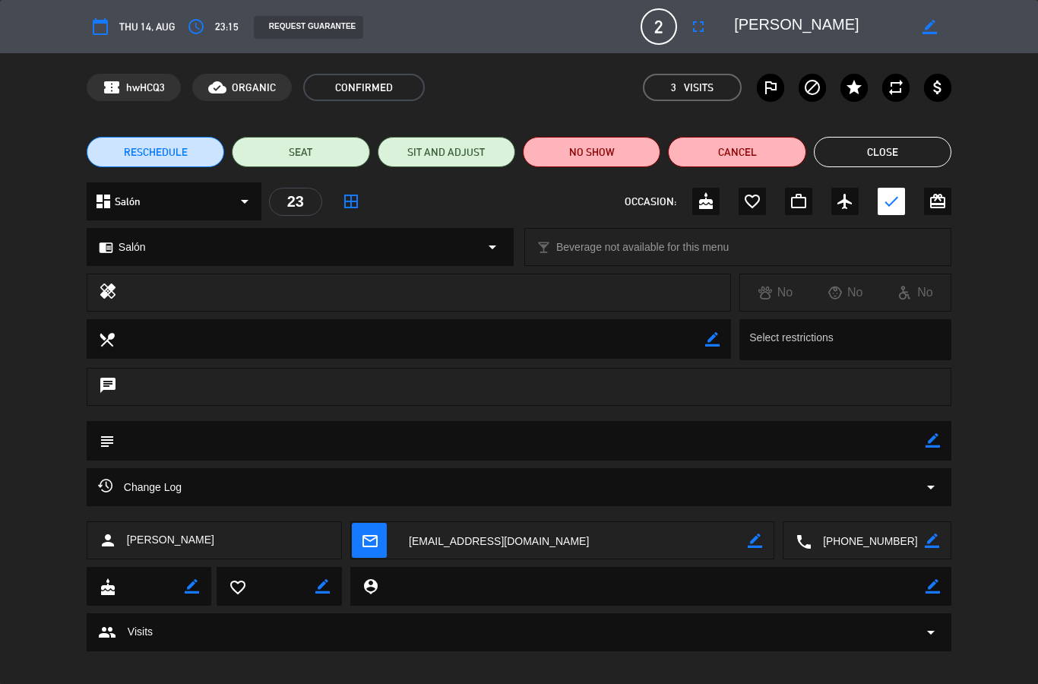
click at [930, 489] on icon "arrow_drop_down" at bounding box center [930, 487] width 18 height 18
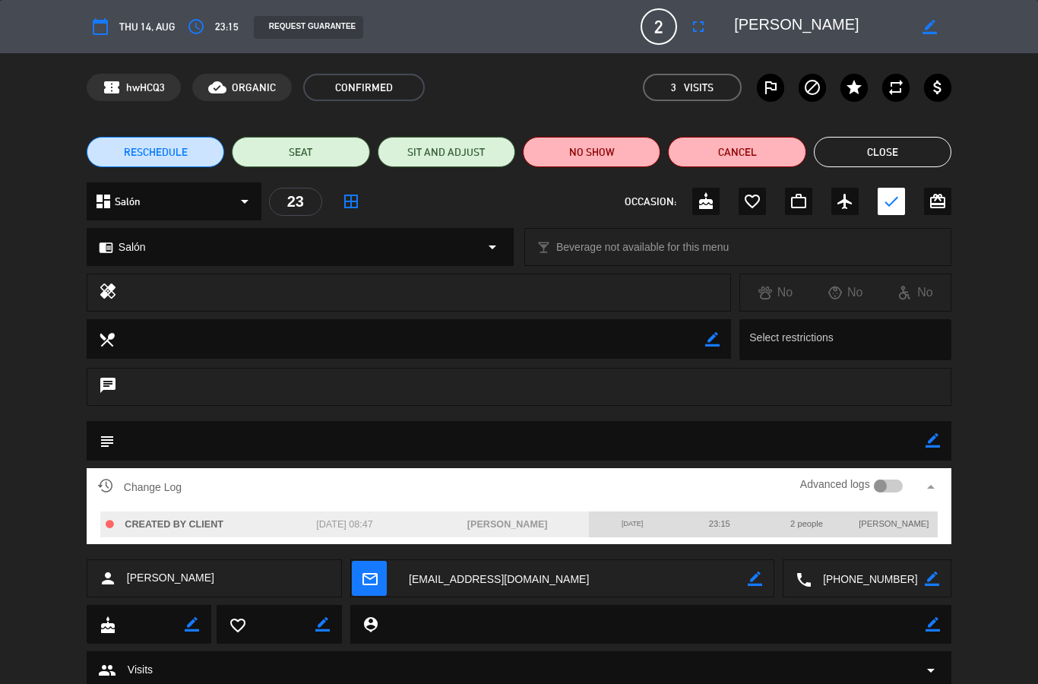
click at [893, 156] on button "Close" at bounding box center [882, 152] width 137 height 30
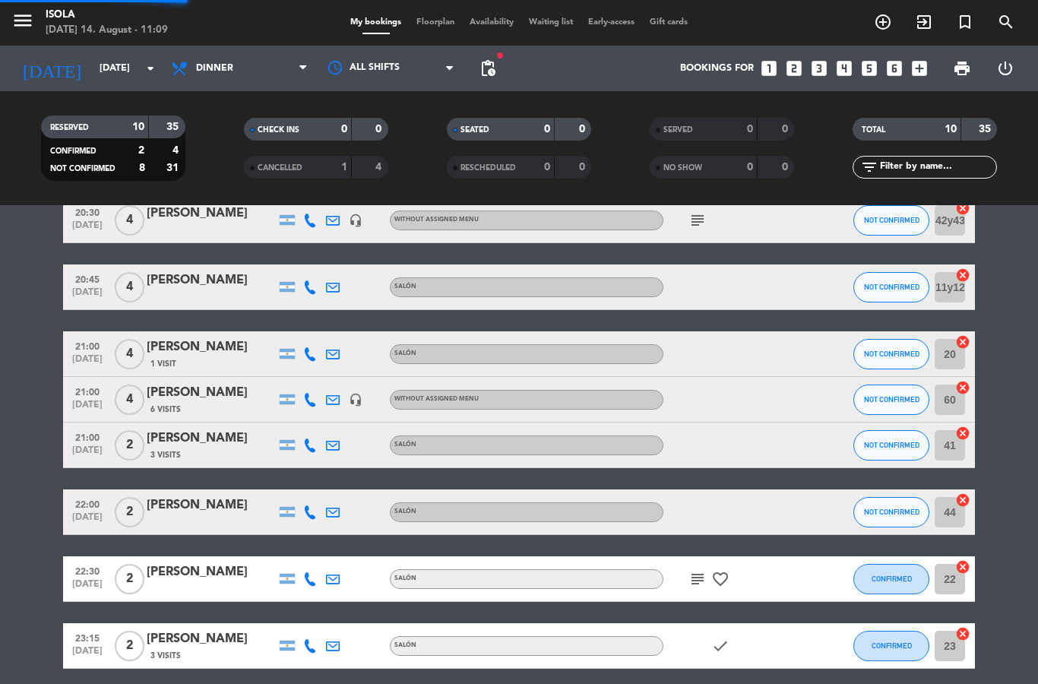
select select "dinner"
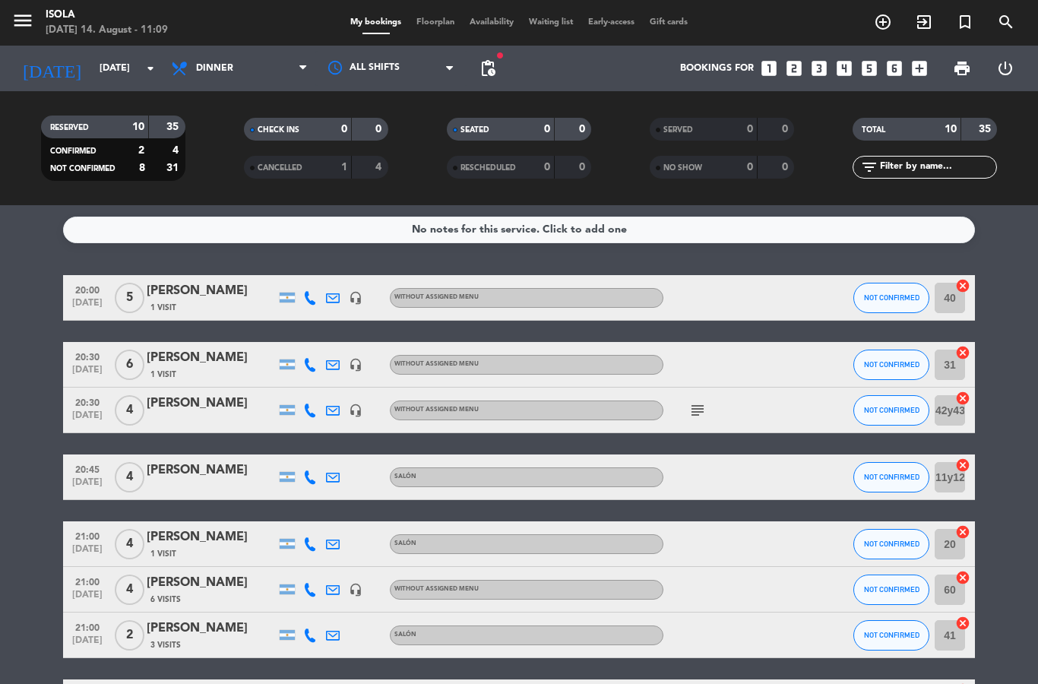
scroll to position [0, 0]
click at [293, 61] on select "All services Lunch Dinner" at bounding box center [239, 68] width 152 height 33
click at [447, 23] on span "Floorplan" at bounding box center [435, 22] width 53 height 8
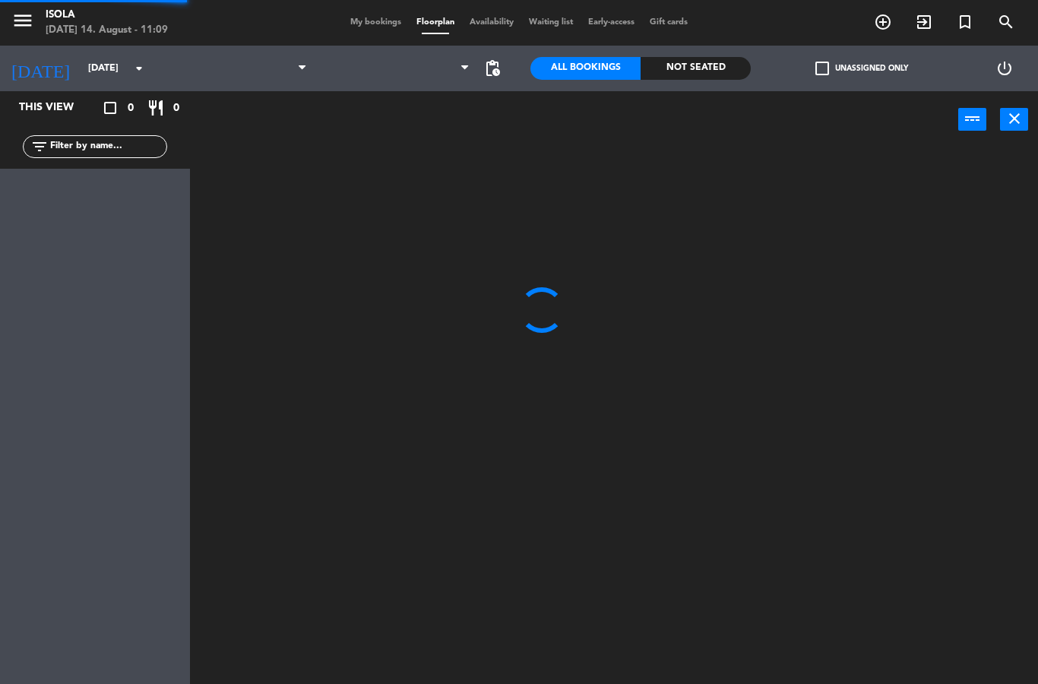
select select "dinner"
select select
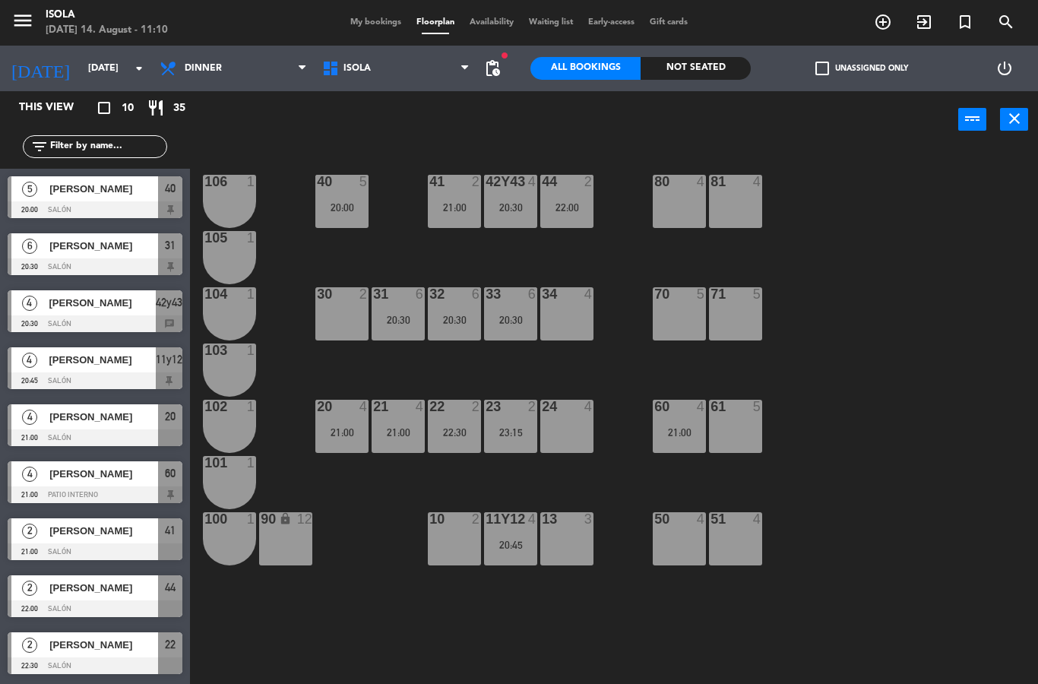
click at [520, 427] on div "23:15" at bounding box center [510, 432] width 53 height 11
click at [626, 491] on div "40 5 20:00 42y43 4 20:30 41 2 21:00 44 2 22:00 80 4 81 4 106 1 105 1 30 2 31 6 …" at bounding box center [619, 416] width 837 height 536
click at [495, 61] on span "pending_actions" at bounding box center [492, 68] width 18 height 18
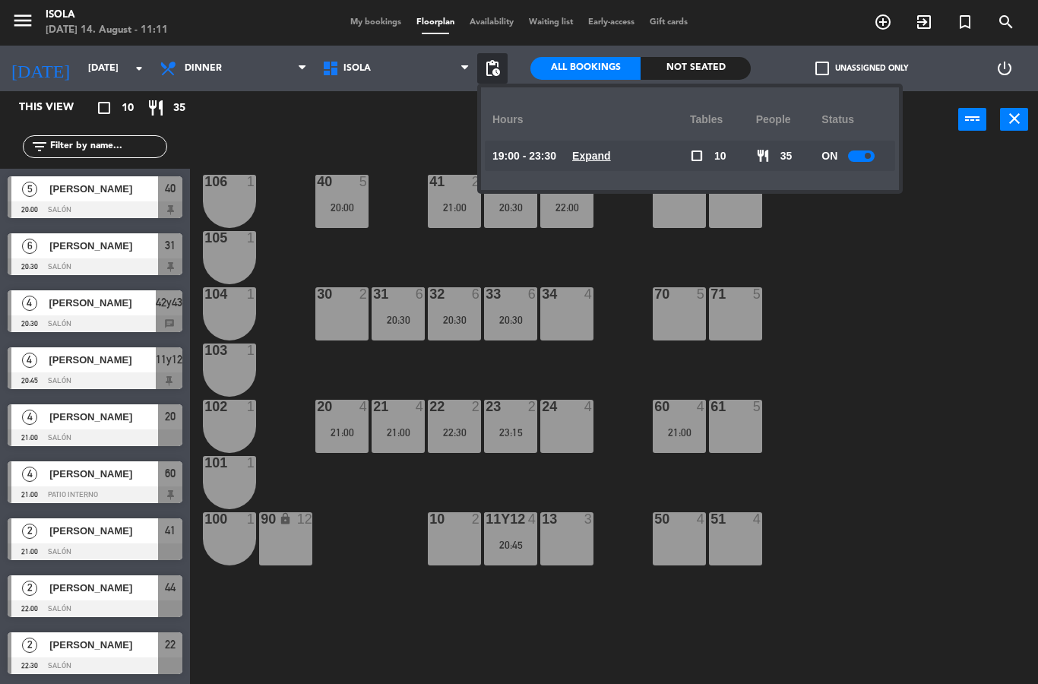
click at [592, 152] on u "Expand" at bounding box center [591, 156] width 39 height 12
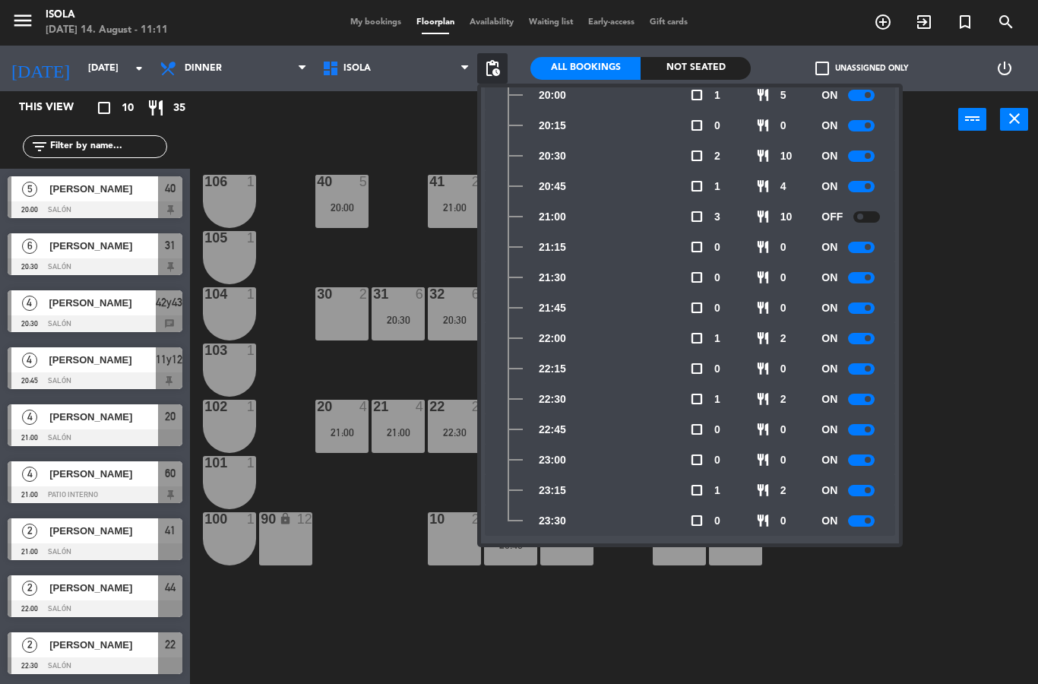
scroll to position [221, 0]
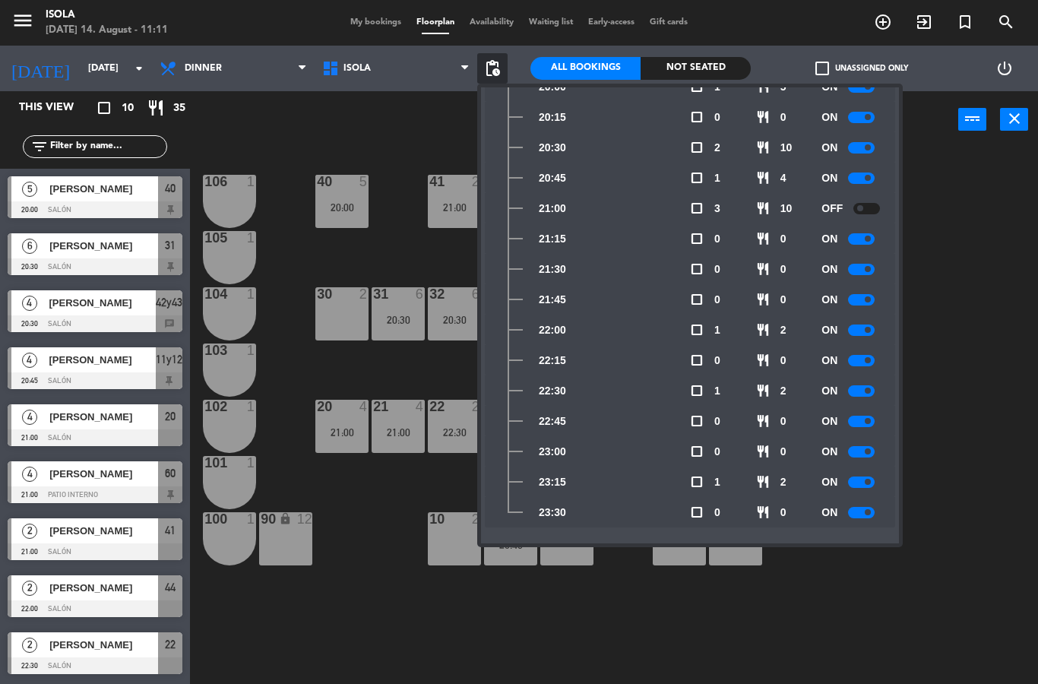
click at [999, 276] on div "40 5 20:00 42y43 4 20:30 41 2 21:00 44 2 22:00 80 4 81 4 106 1 105 1 30 2 31 6 …" at bounding box center [619, 416] width 837 height 536
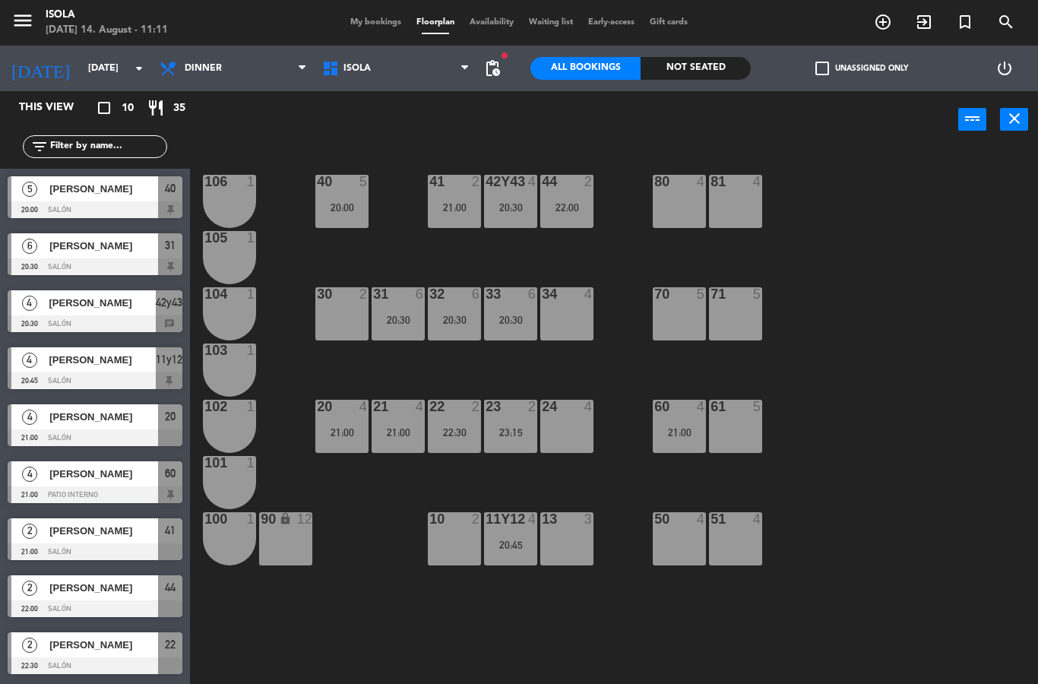
click at [128, 311] on div "[PERSON_NAME]" at bounding box center [102, 302] width 109 height 25
click at [514, 195] on div "42y43 4 20:30" at bounding box center [510, 201] width 53 height 53
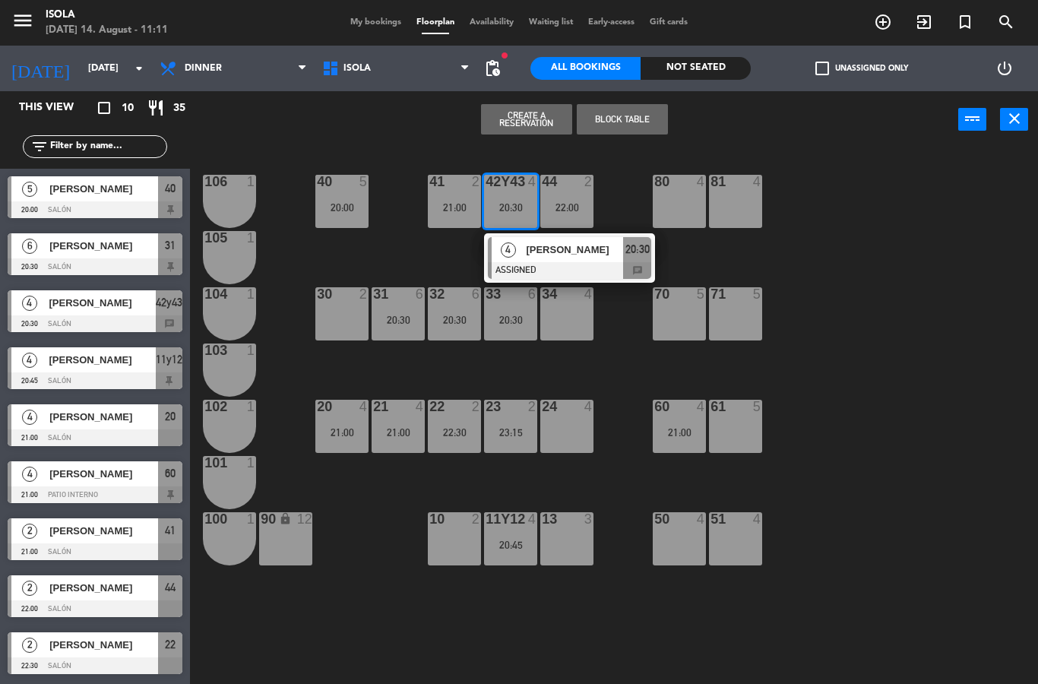
click at [574, 320] on div "34 4" at bounding box center [566, 313] width 53 height 53
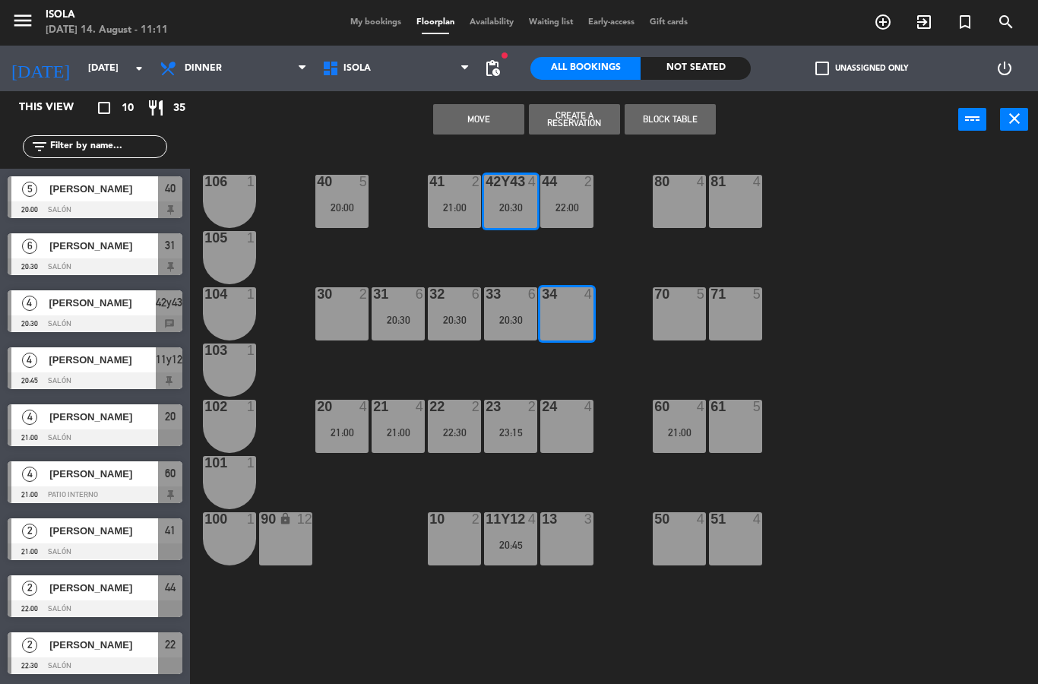
click at [498, 119] on button "Move" at bounding box center [478, 119] width 91 height 30
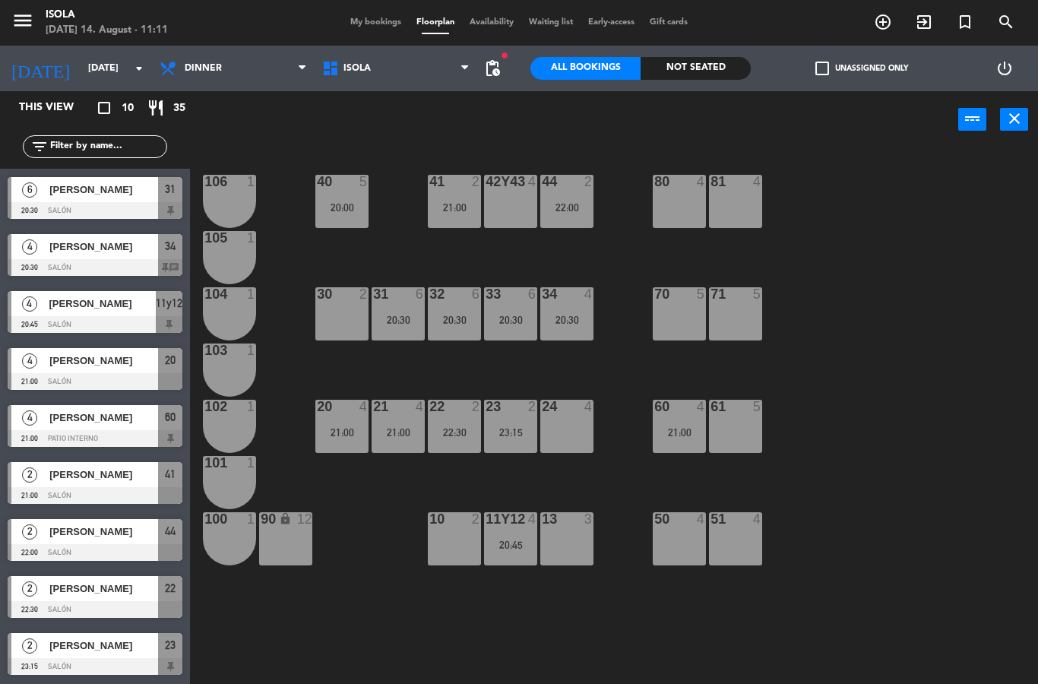
scroll to position [56, 0]
click at [251, 64] on select "Lunch Dinner" at bounding box center [233, 68] width 163 height 33
select select "lunch"
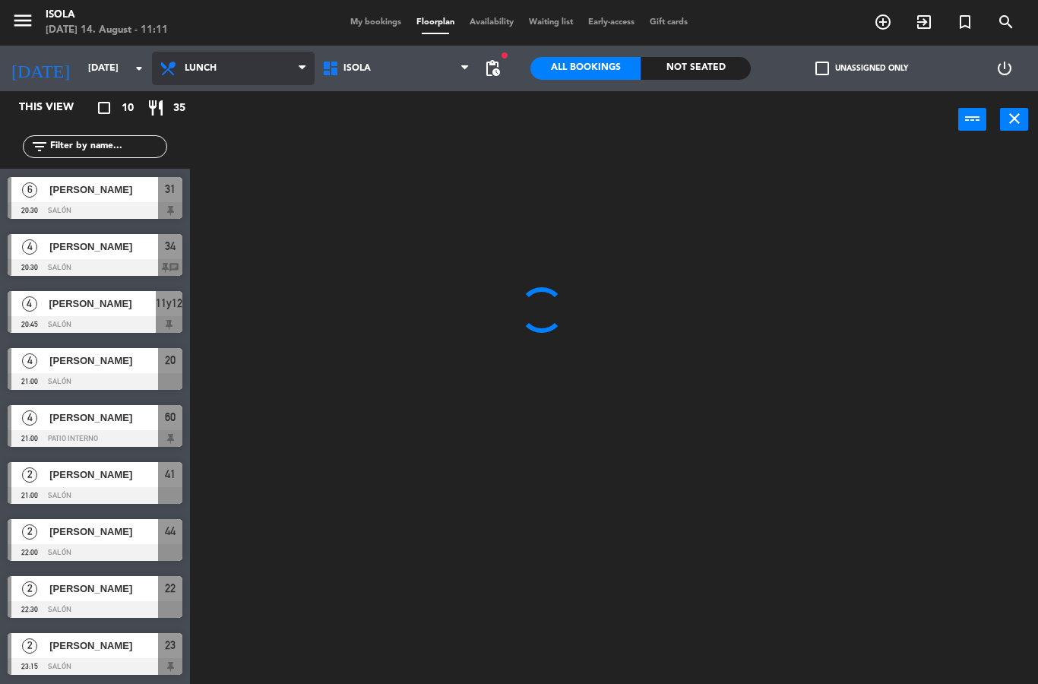
scroll to position [0, 0]
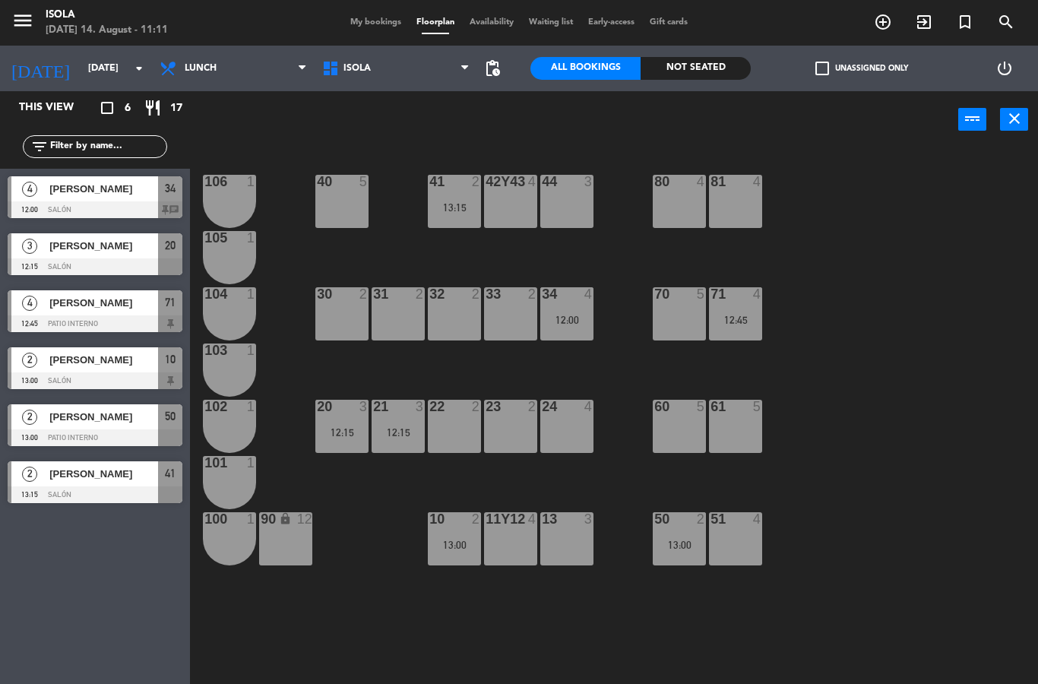
click at [564, 305] on div "34 4 12:00" at bounding box center [566, 313] width 53 height 53
click at [939, 380] on div "40 5 42y43 4 41 2 13:15 44 3 80 4 81 4 106 1 105 1 30 2 31 2 32 2 33 2 34 4 12:…" at bounding box center [619, 416] width 837 height 536
click at [401, 412] on div at bounding box center [397, 407] width 25 height 14
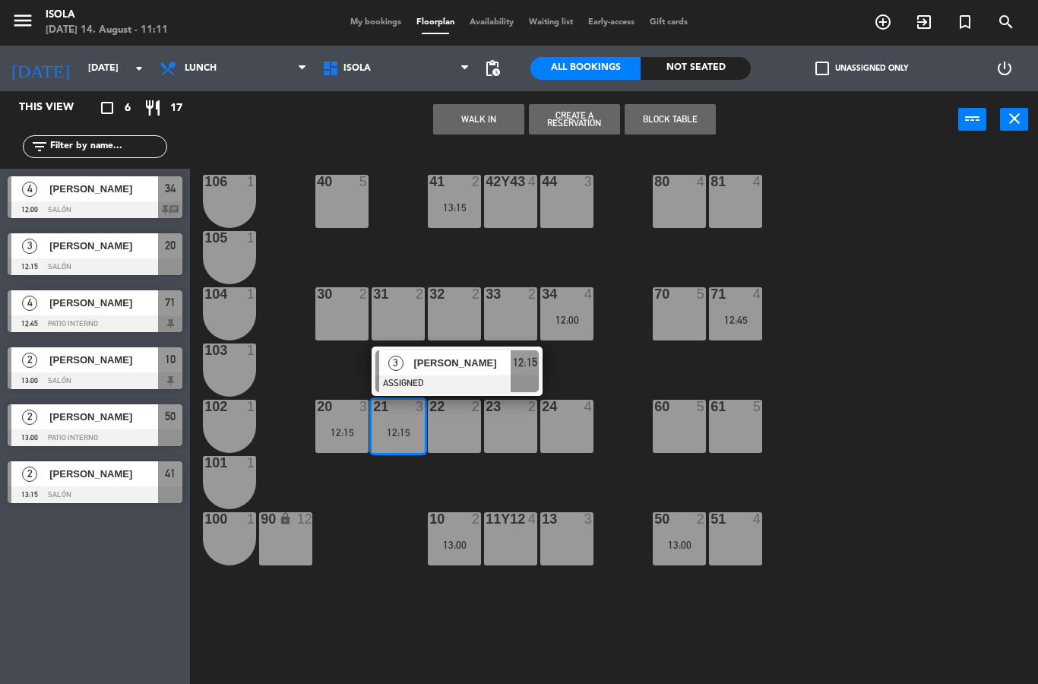
click at [574, 539] on div "13 3" at bounding box center [566, 538] width 53 height 53
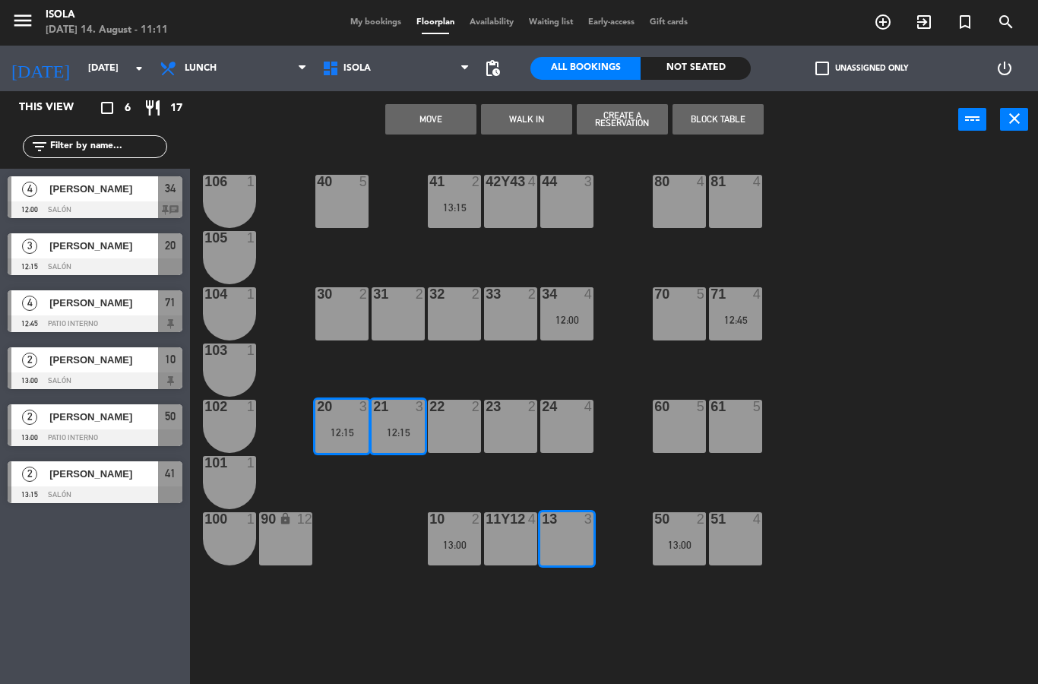
click at [438, 115] on button "Move" at bounding box center [430, 119] width 91 height 30
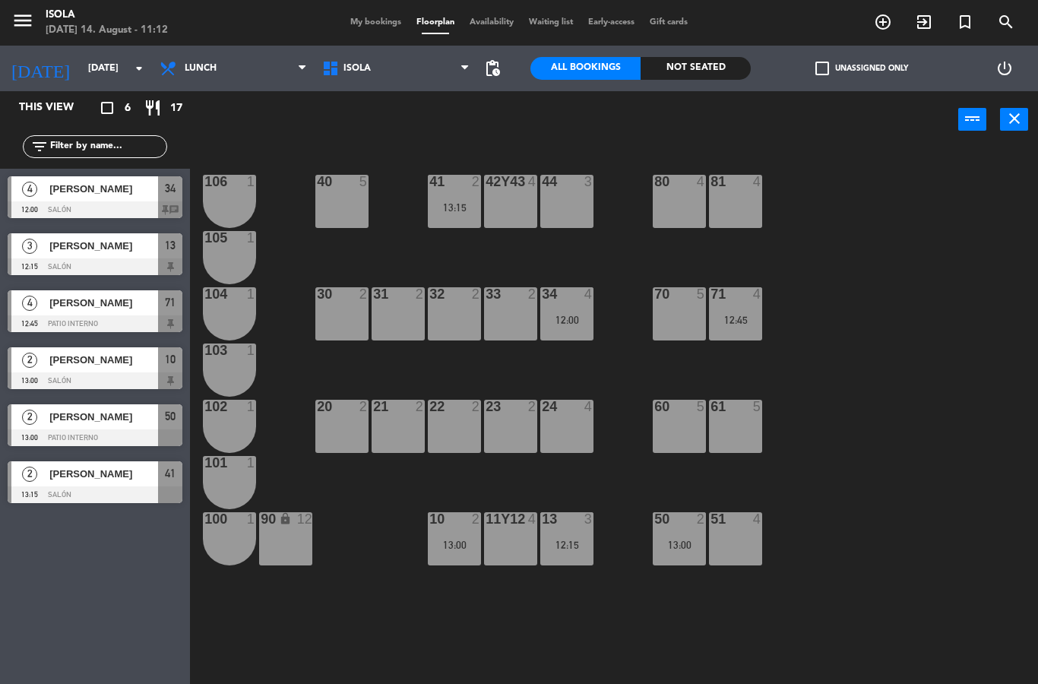
click at [570, 543] on div "12:15" at bounding box center [566, 544] width 53 height 11
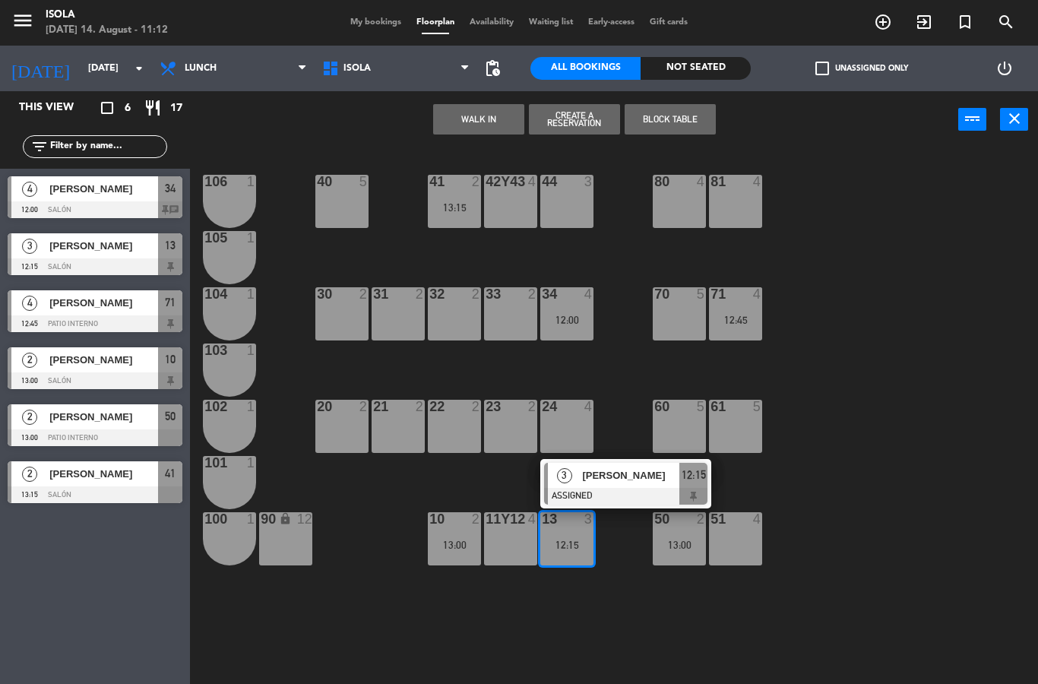
click at [569, 216] on div "44 3" at bounding box center [566, 201] width 53 height 53
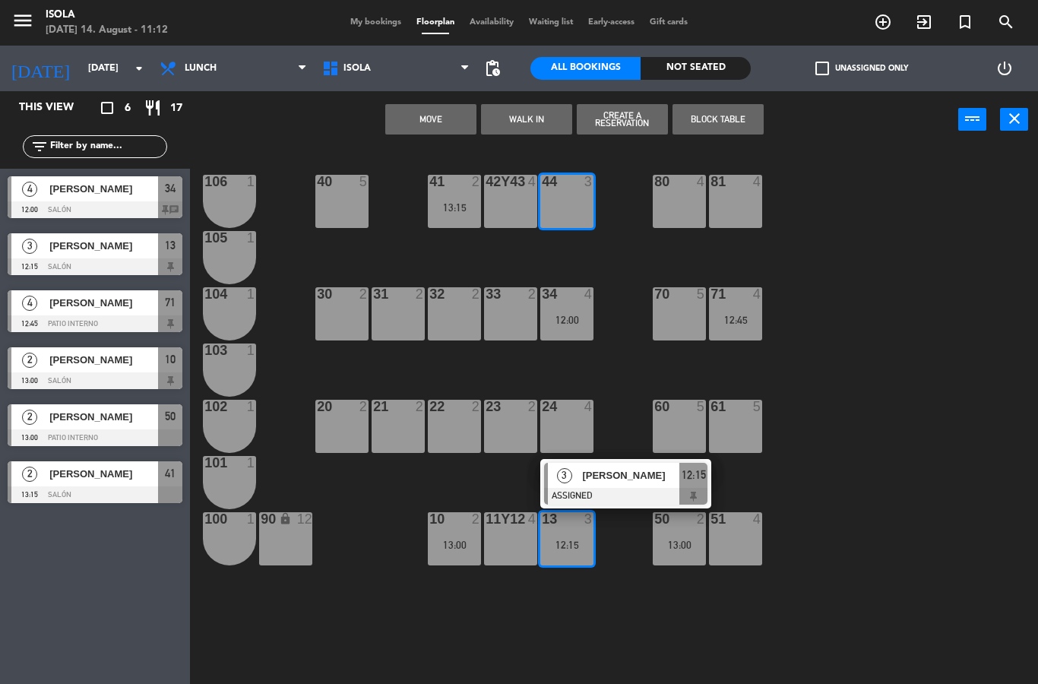
click at [446, 112] on button "Move" at bounding box center [430, 119] width 91 height 30
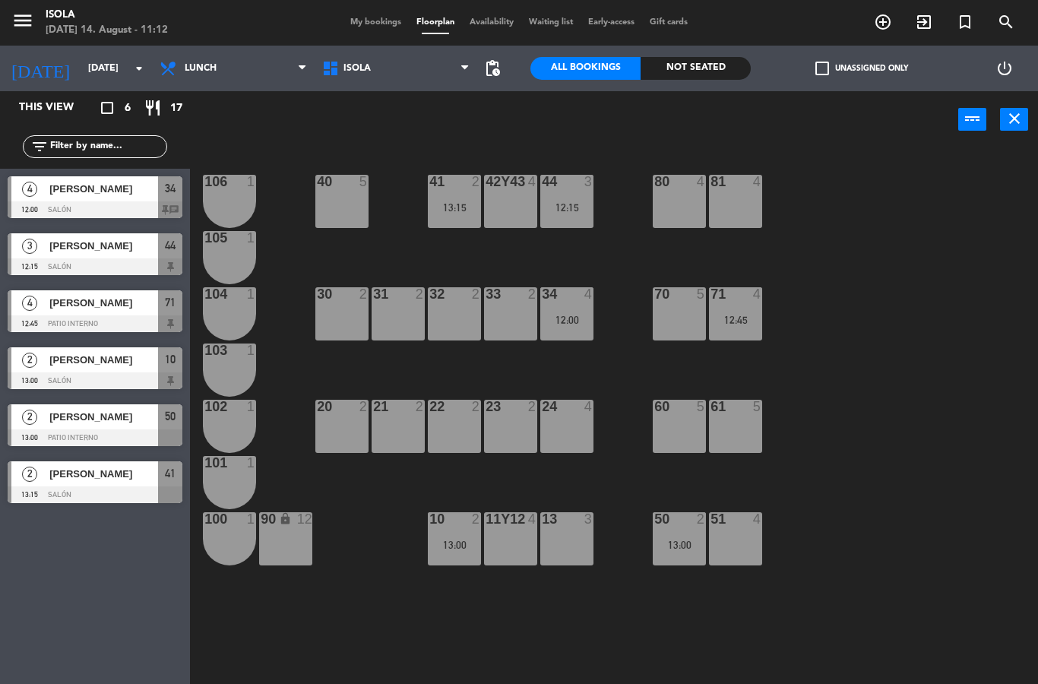
click at [138, 186] on span "[PERSON_NAME]" at bounding box center [103, 189] width 109 height 16
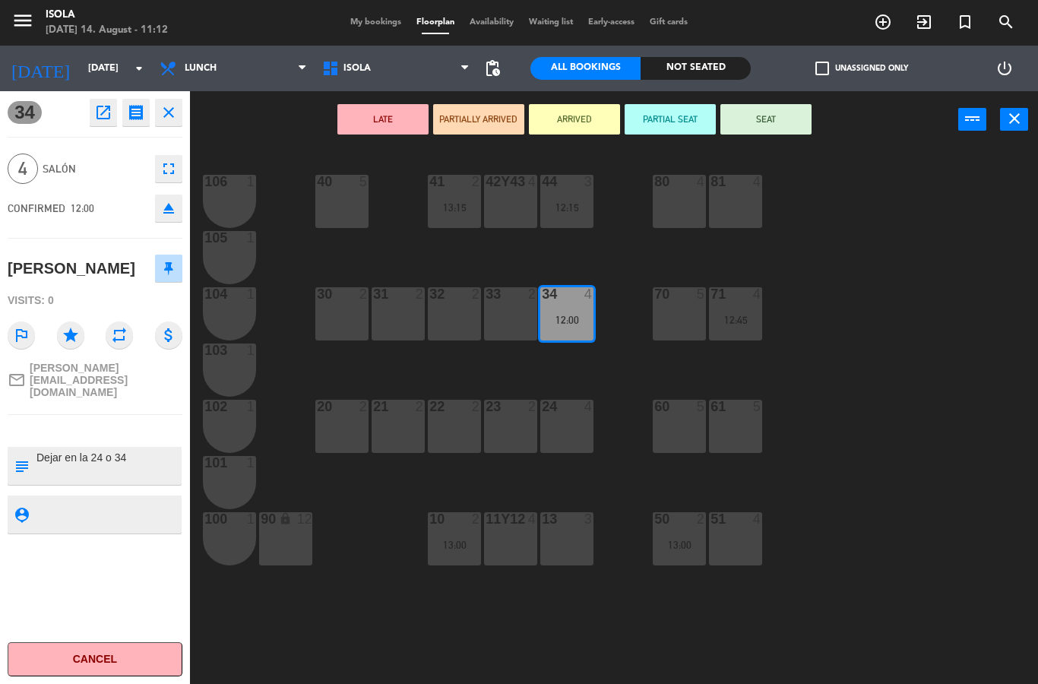
click at [24, 460] on div "subject" at bounding box center [21, 466] width 27 height 38
click at [127, 452] on textarea at bounding box center [107, 466] width 145 height 32
type textarea "D"
type textarea "NO MOVER. PREGUNTAR SI DESEAN MENU EN INGLES."
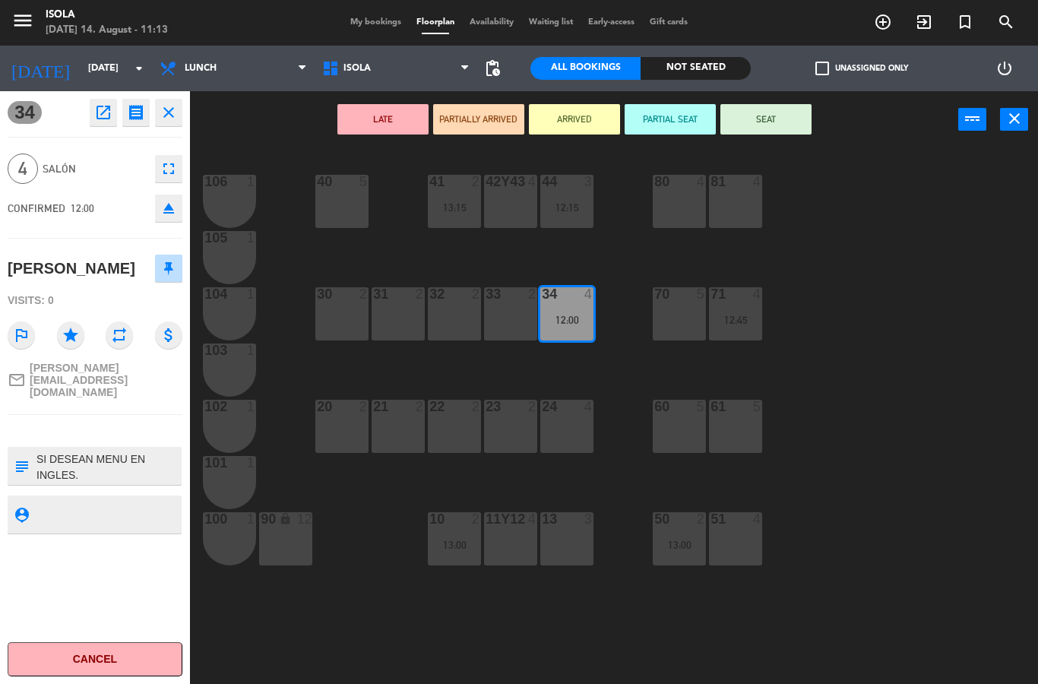
click at [127, 504] on textarea at bounding box center [107, 513] width 145 height 19
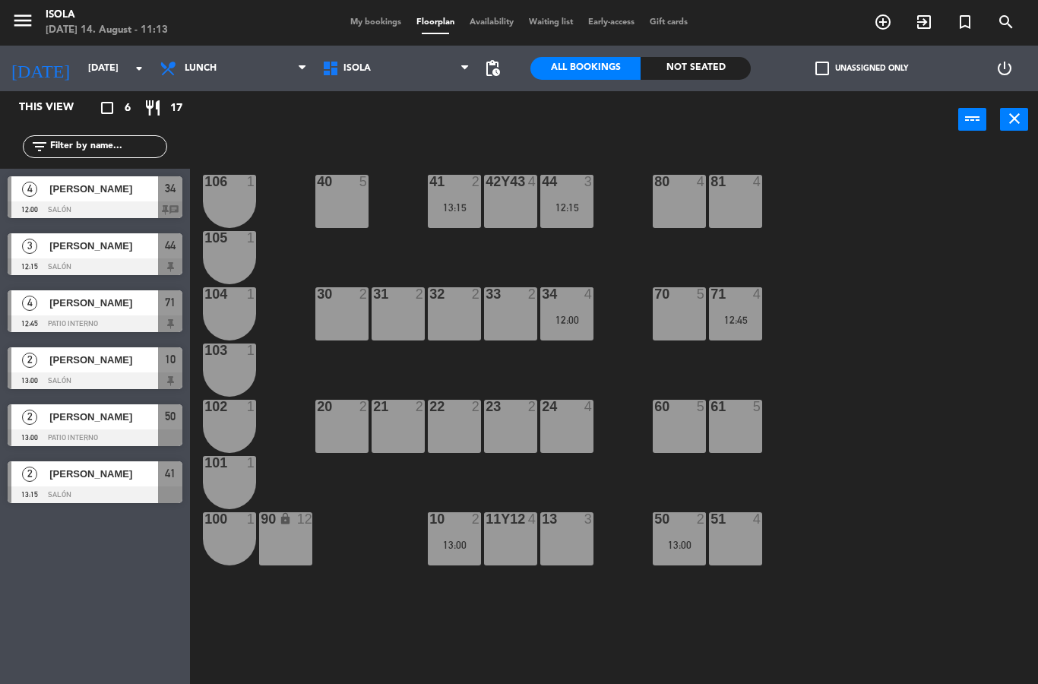
click at [580, 287] on div "4" at bounding box center [592, 294] width 25 height 14
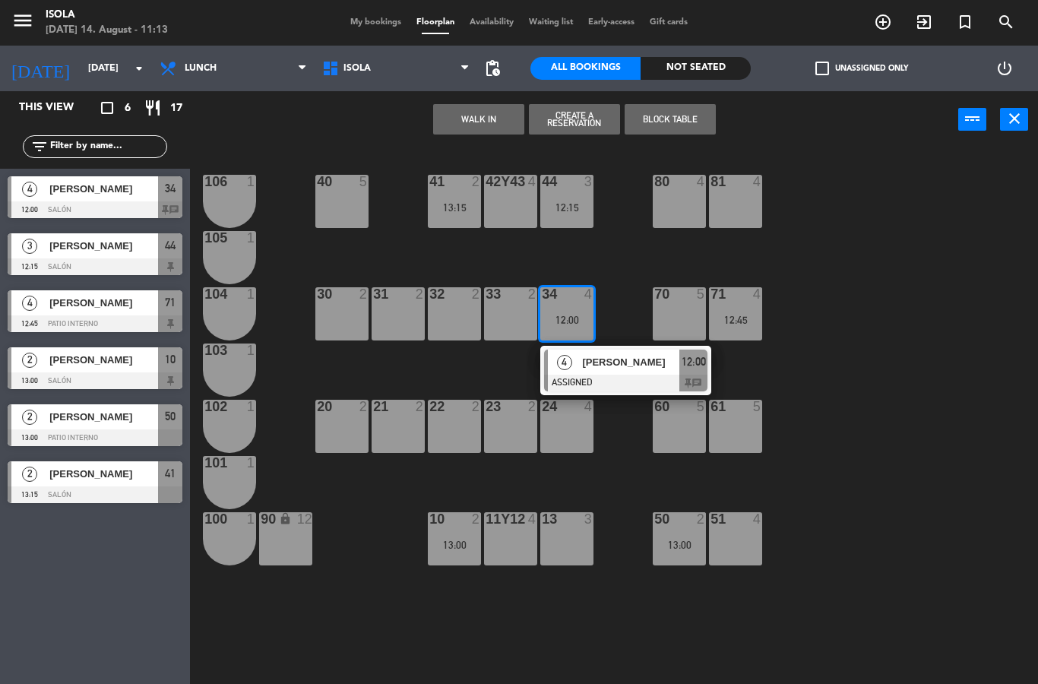
click at [599, 352] on div "[PERSON_NAME]" at bounding box center [629, 361] width 99 height 25
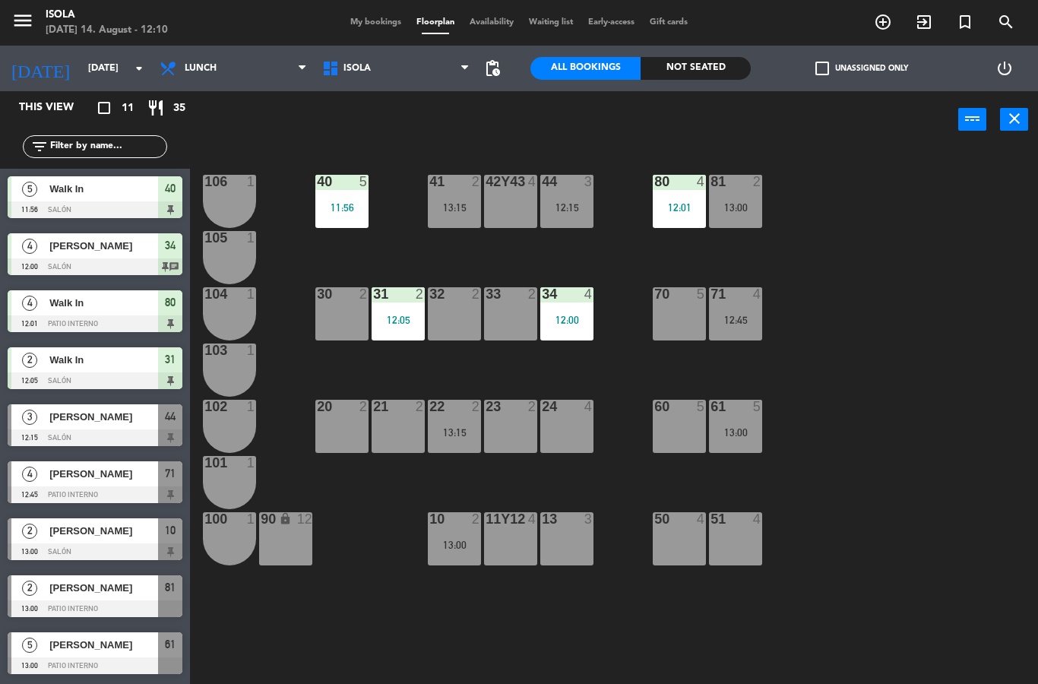
scroll to position [0, 0]
click at [296, 67] on select "Lunch Dinner" at bounding box center [233, 68] width 163 height 33
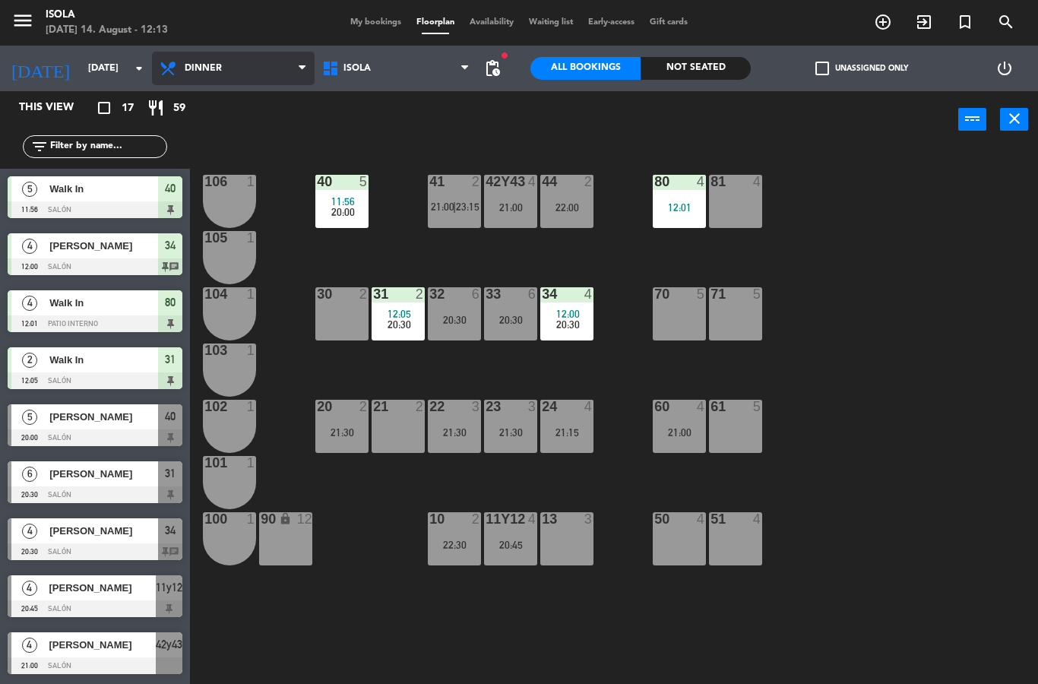
scroll to position [-1, 0]
click at [289, 52] on select "Lunch Dinner" at bounding box center [233, 68] width 163 height 33
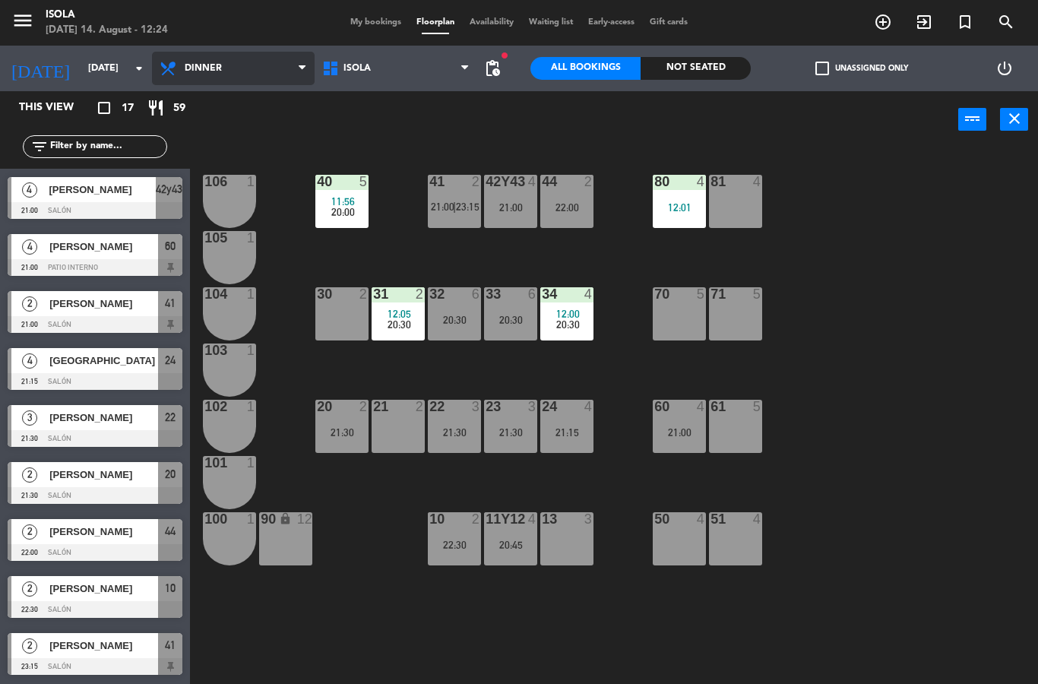
scroll to position [455, 0]
click at [271, 65] on select "Lunch Dinner" at bounding box center [233, 68] width 163 height 33
select select "lunch"
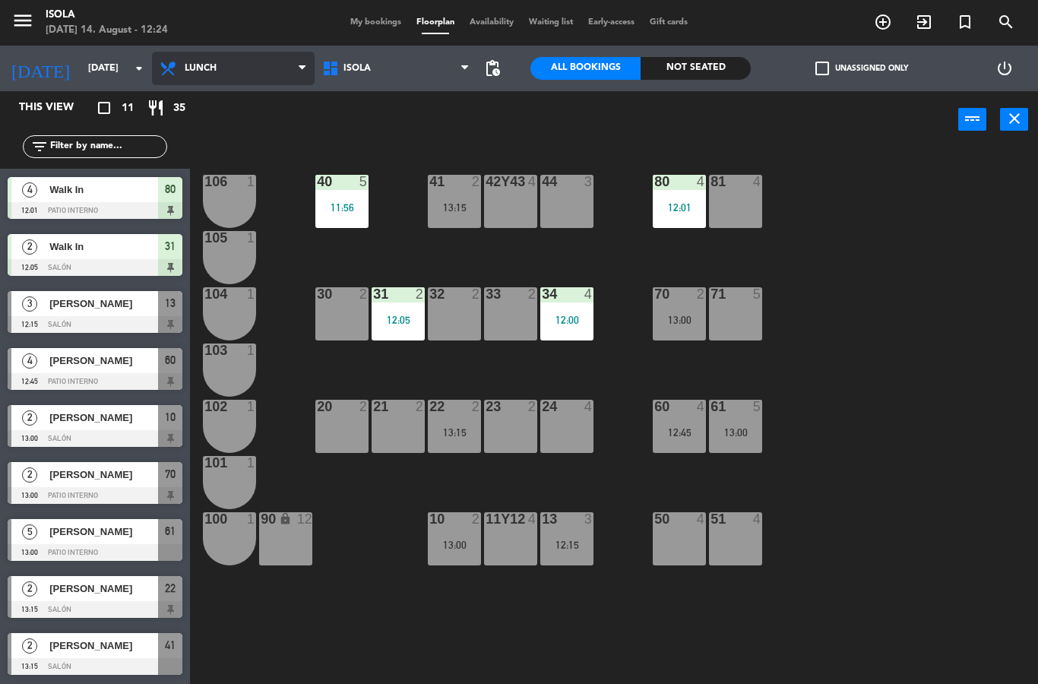
scroll to position [113, 0]
